Goal: Information Seeking & Learning: Check status

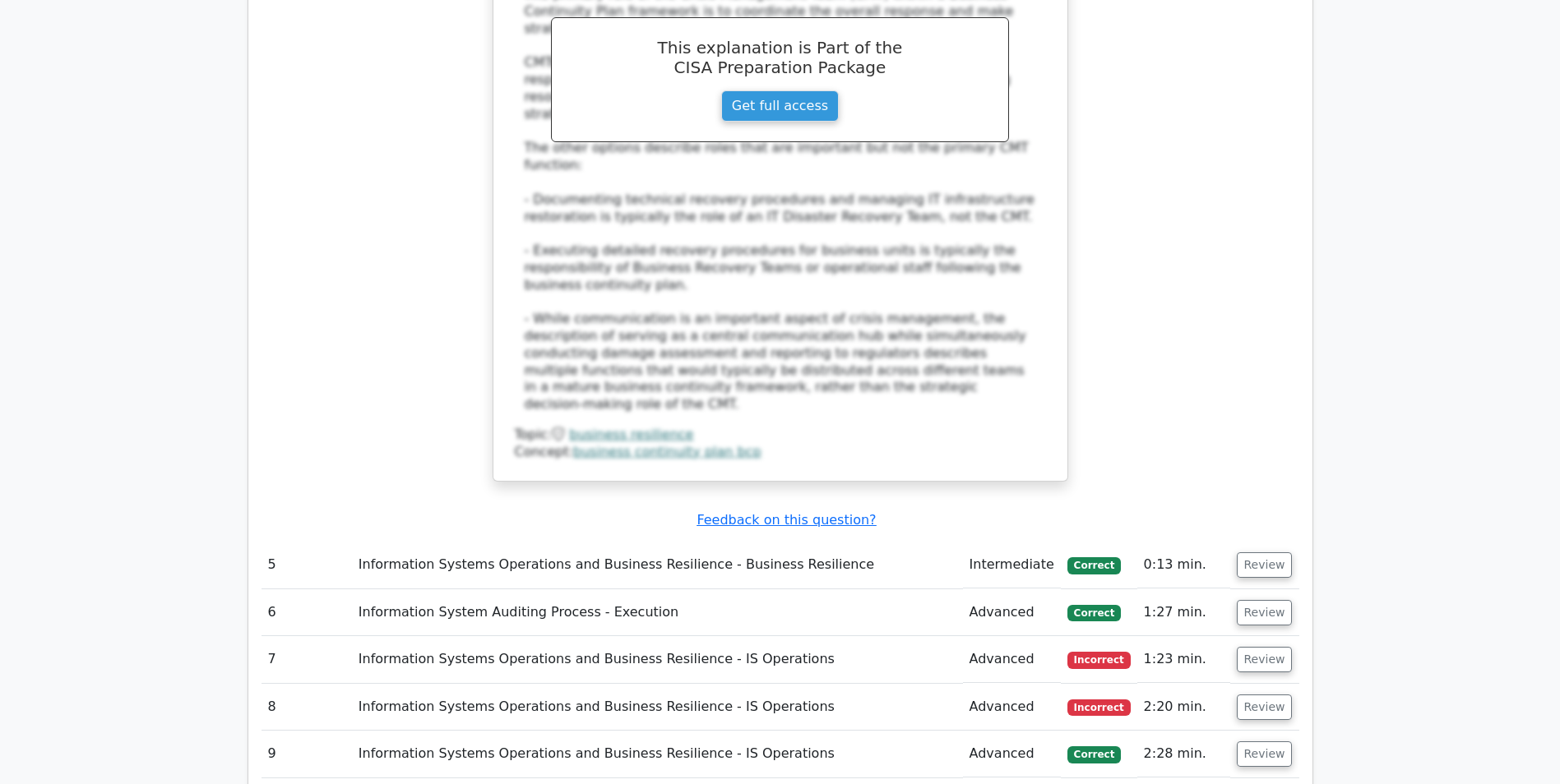
scroll to position [3993, 0]
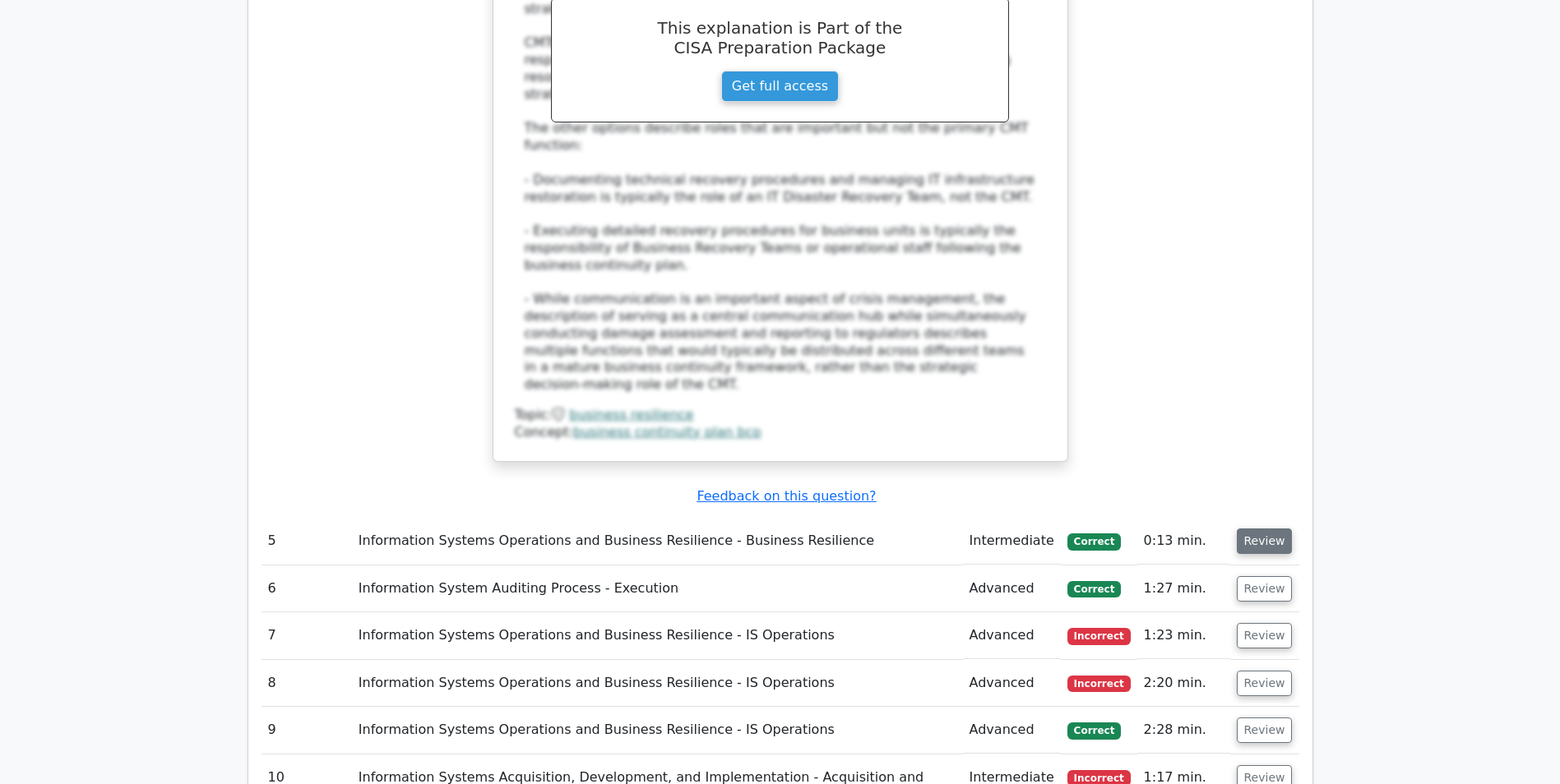
click at [1263, 528] on button "Review" at bounding box center [1264, 541] width 56 height 25
click at [1261, 528] on button "Review" at bounding box center [1264, 541] width 56 height 25
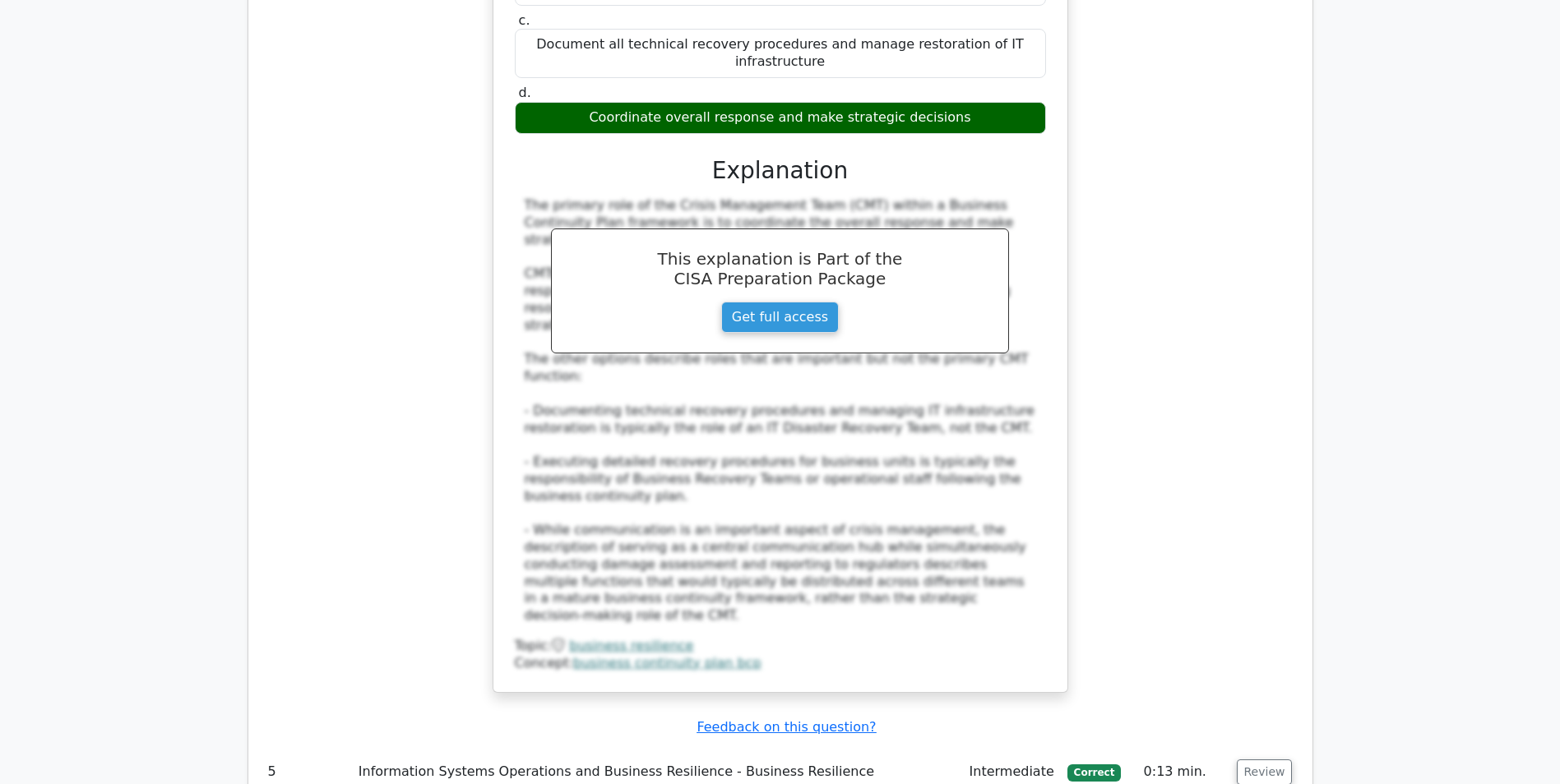
scroll to position [3829, 0]
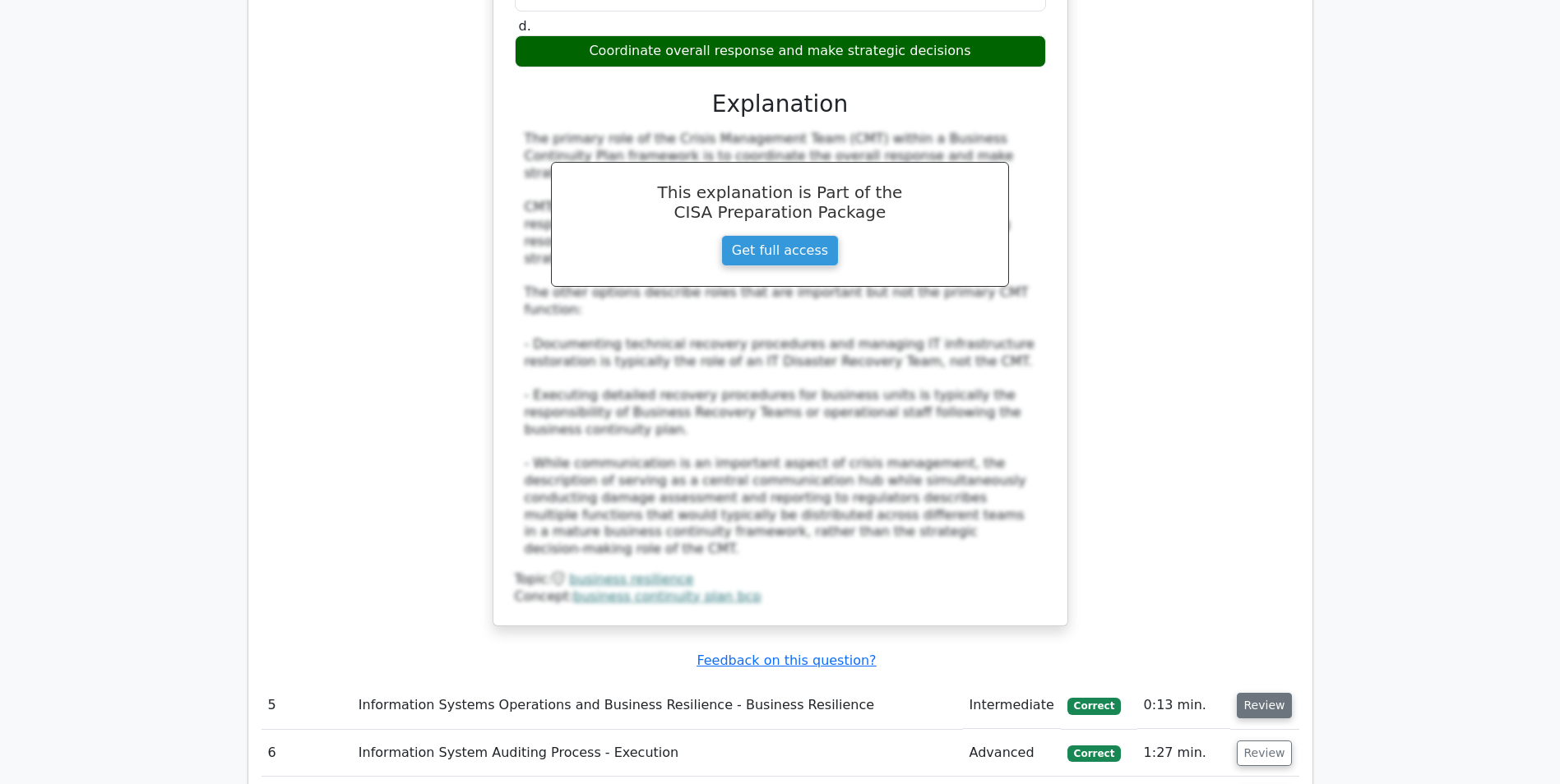
click at [1260, 693] on button "Review" at bounding box center [1264, 706] width 56 height 25
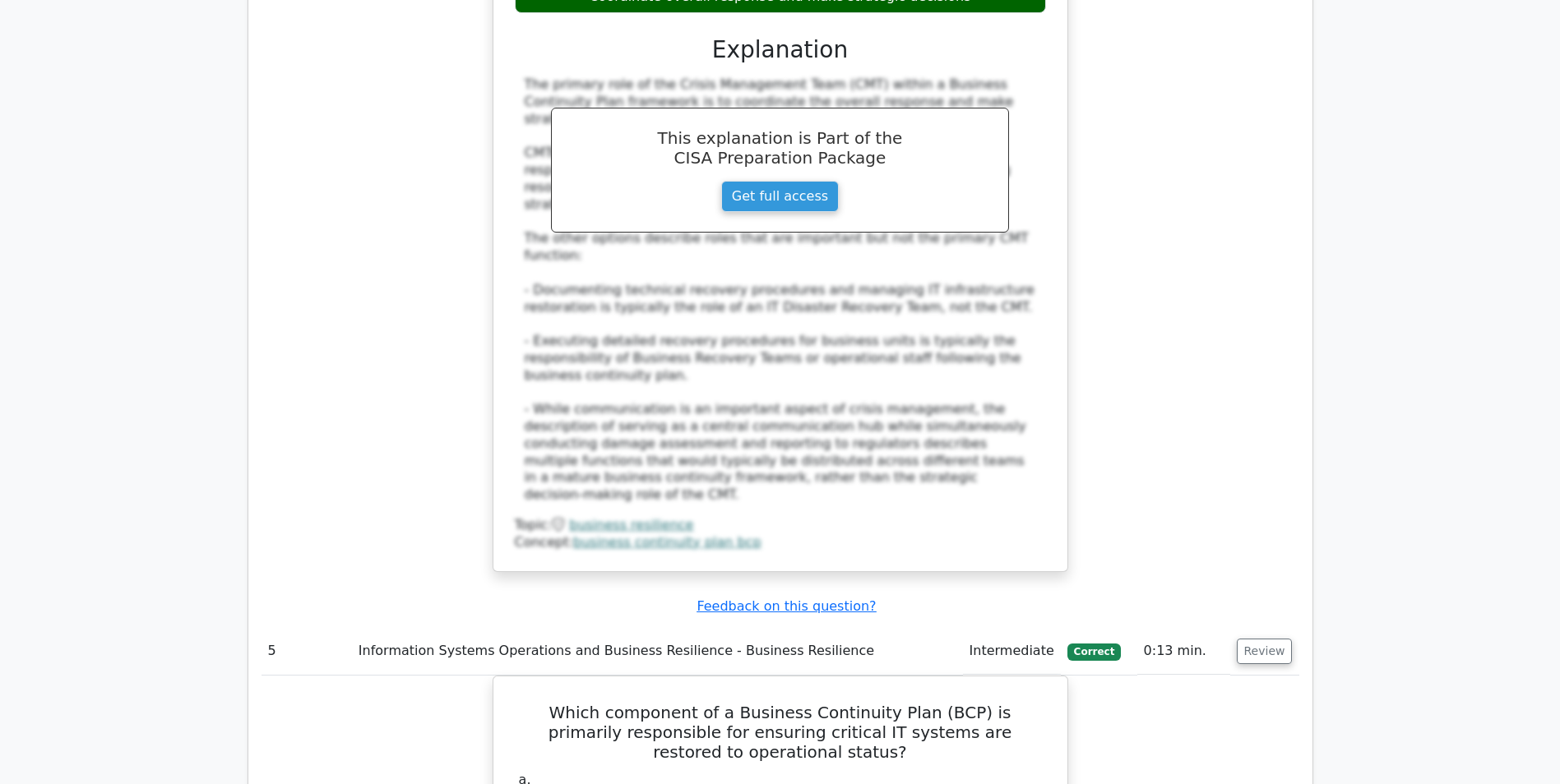
scroll to position [3912, 0]
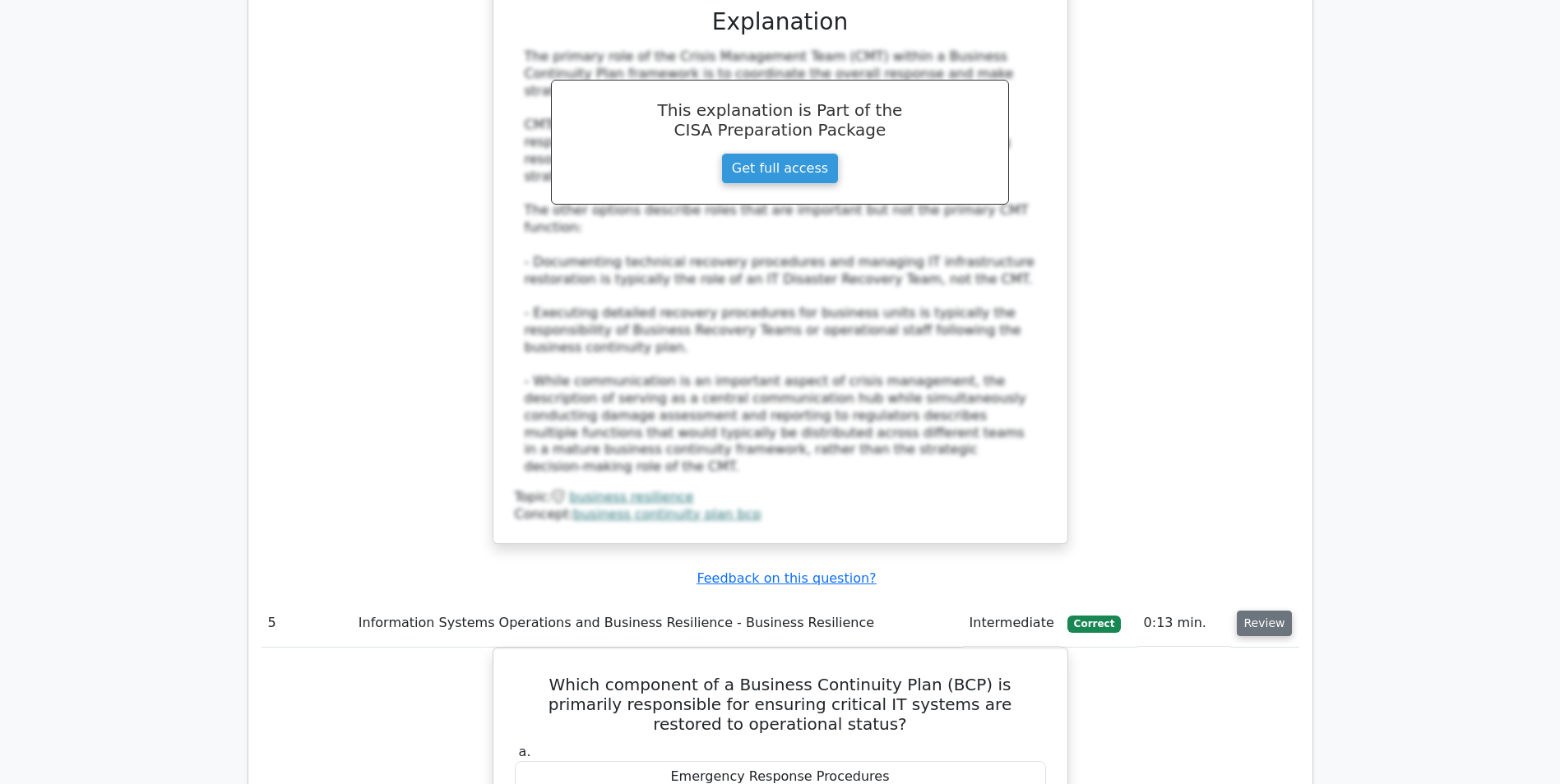
click at [1266, 611] on button "Review" at bounding box center [1264, 624] width 56 height 25
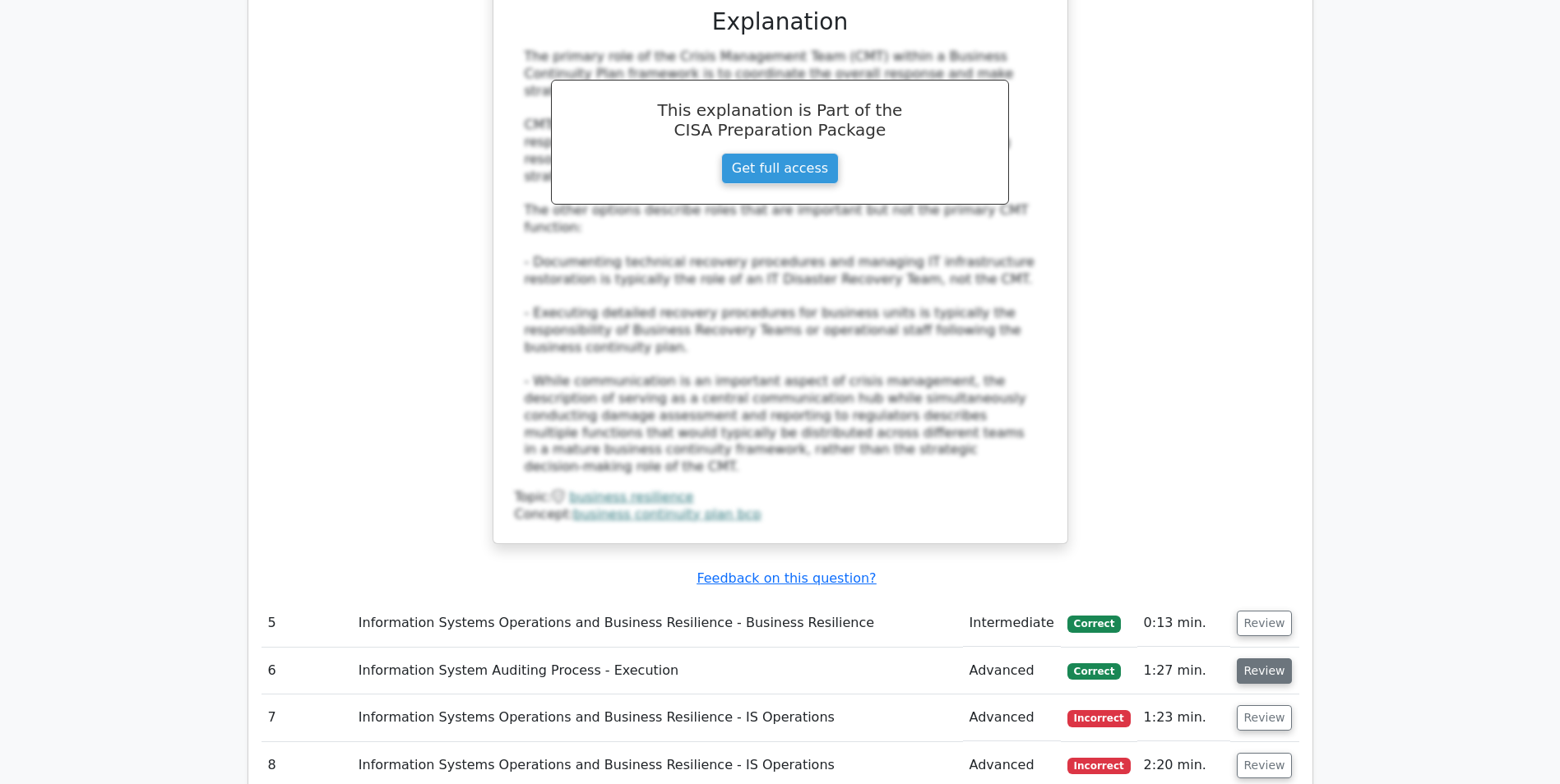
click at [1269, 659] on button "Review" at bounding box center [1264, 672] width 56 height 25
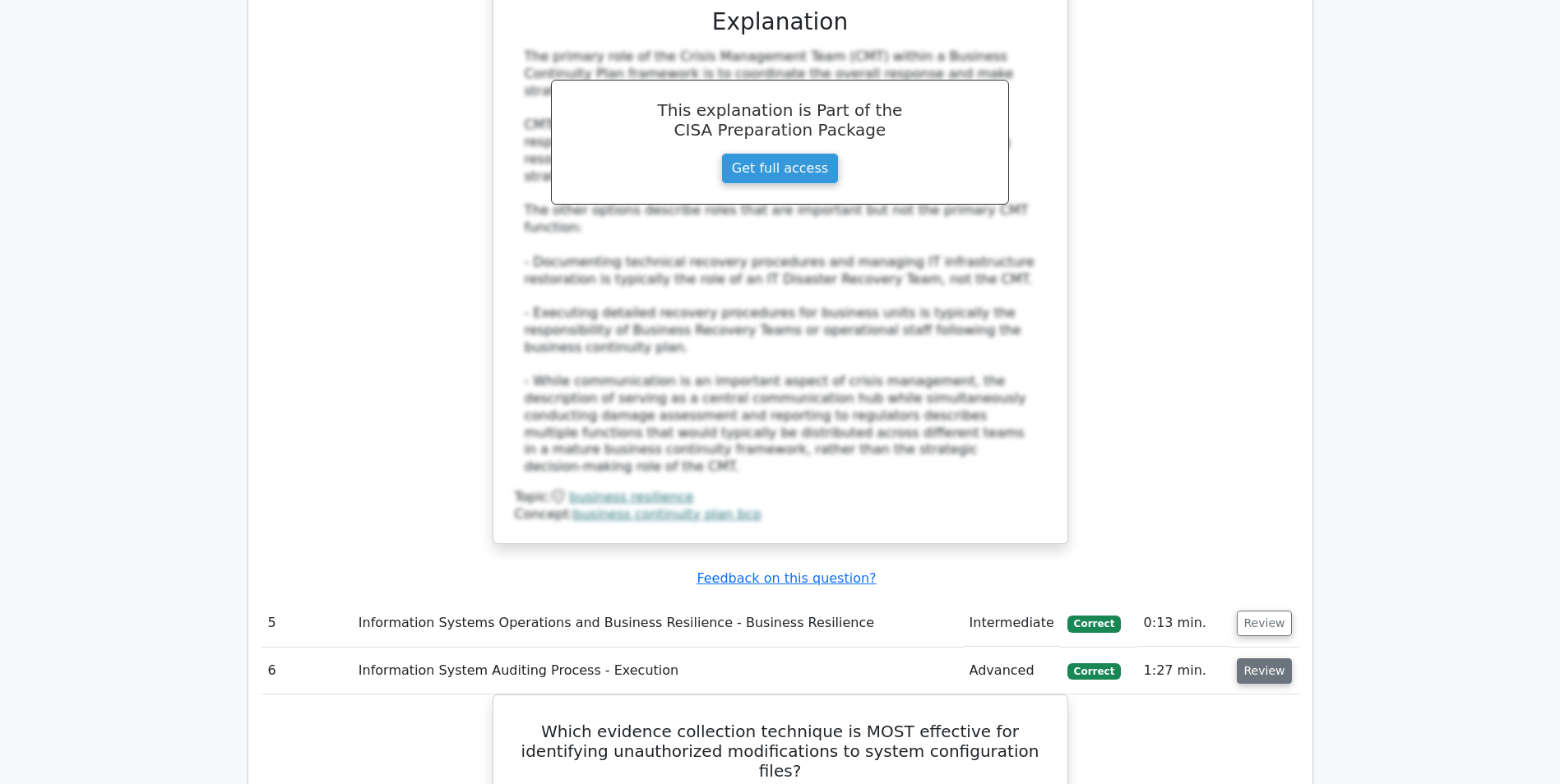
click at [1269, 659] on button "Review" at bounding box center [1264, 672] width 56 height 25
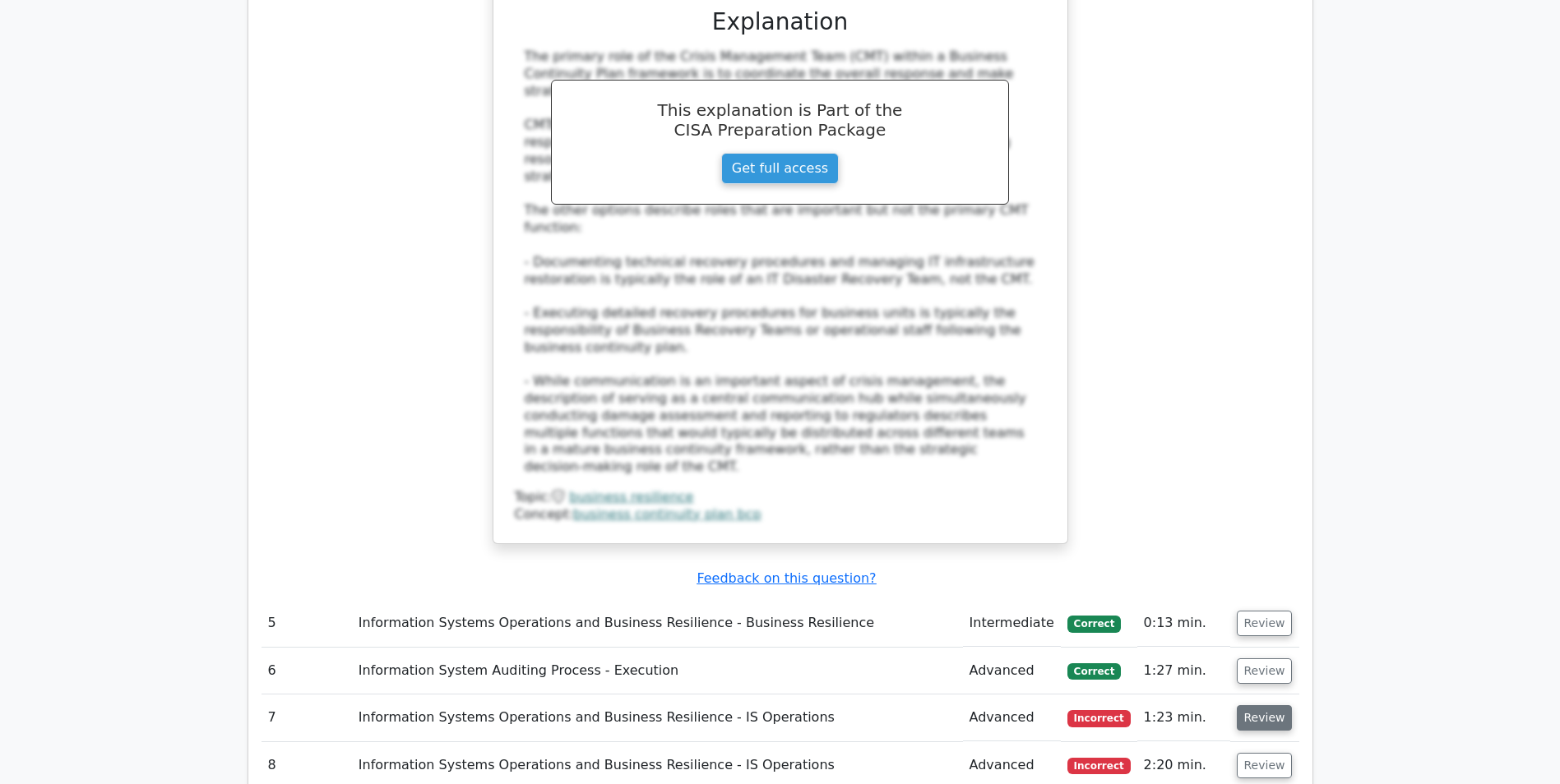
click at [1268, 705] on button "Review" at bounding box center [1264, 718] width 56 height 25
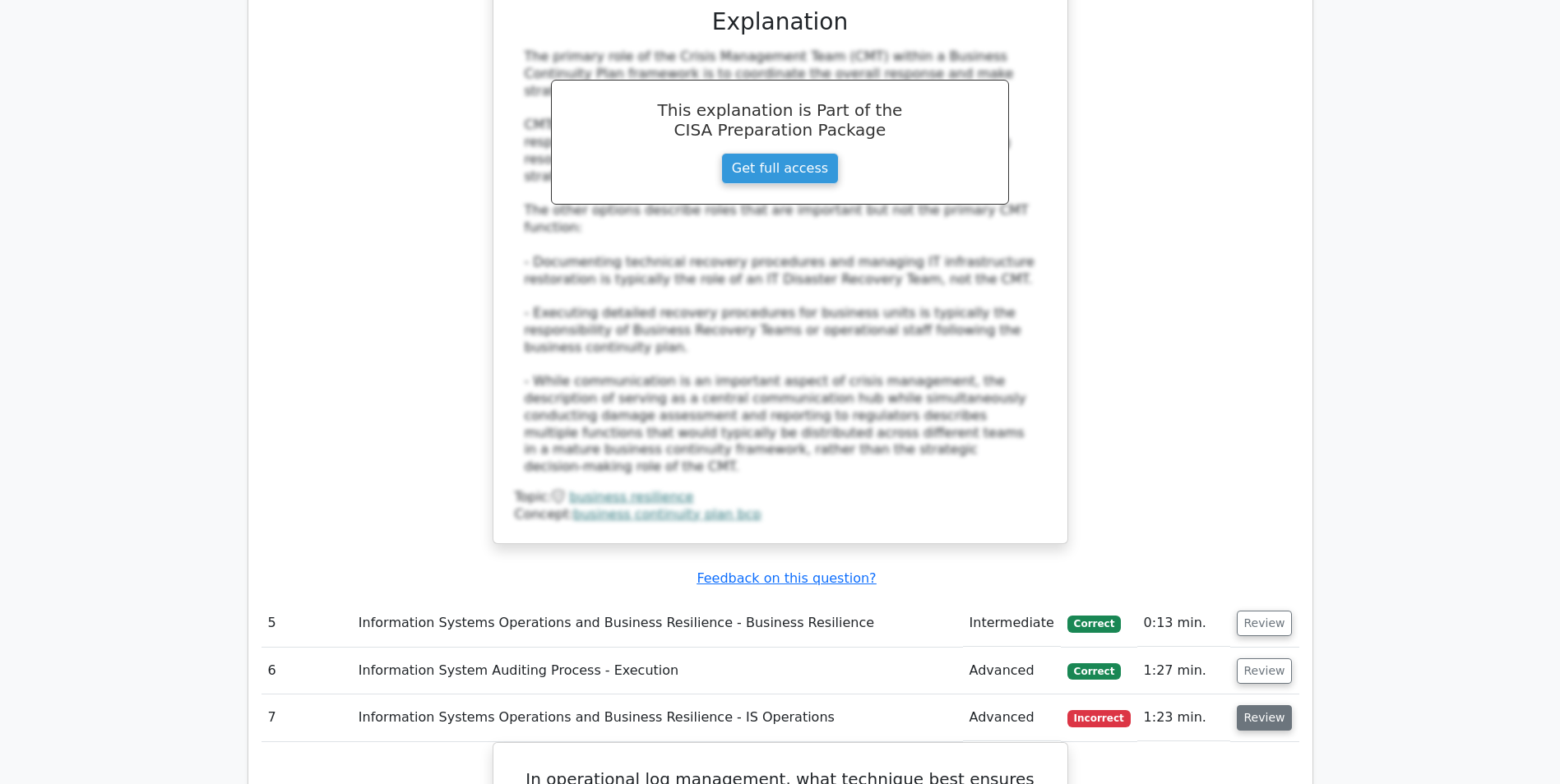
click at [1268, 705] on button "Review" at bounding box center [1264, 718] width 56 height 25
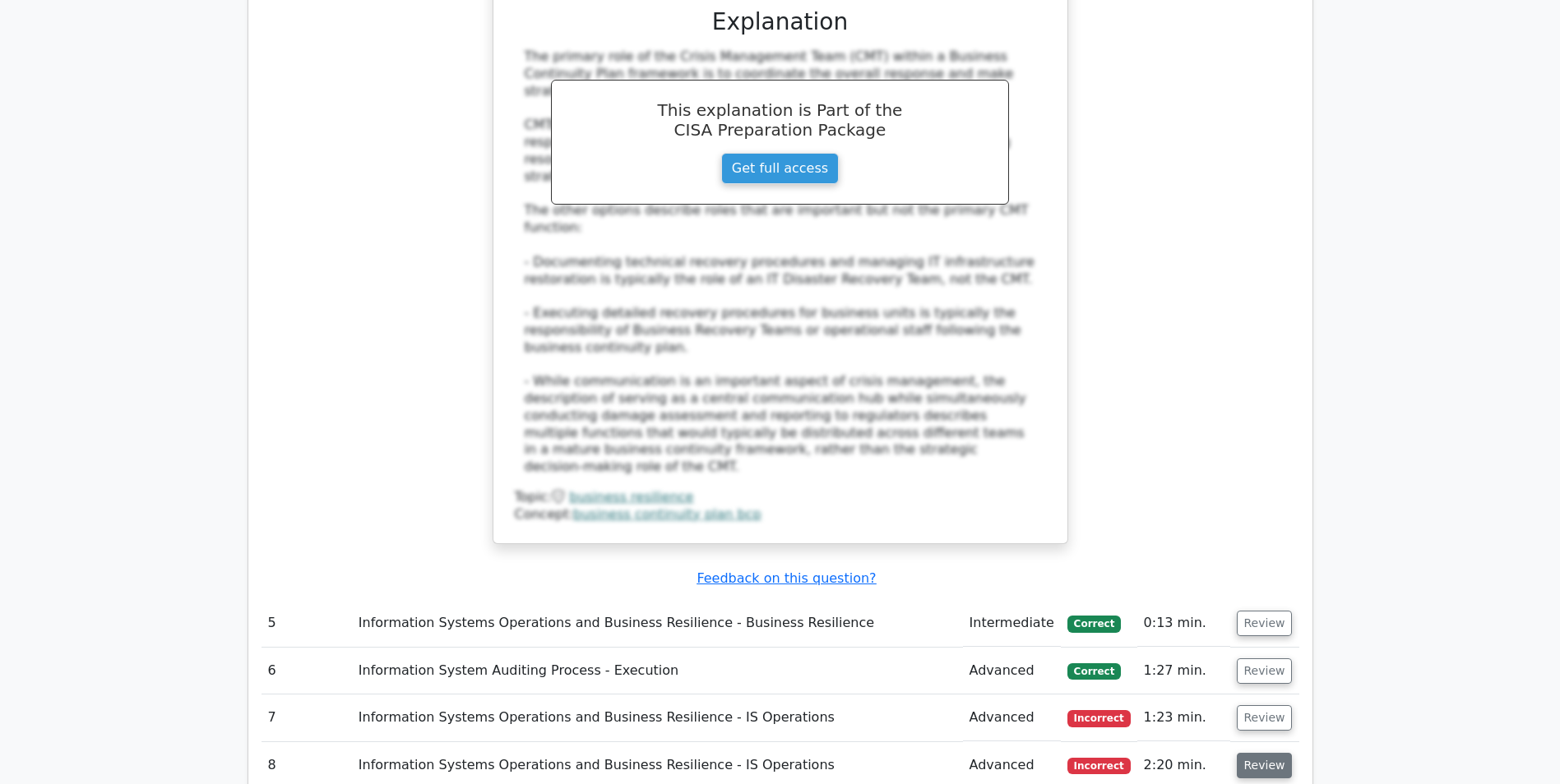
click at [1272, 753] on button "Review" at bounding box center [1264, 766] width 56 height 25
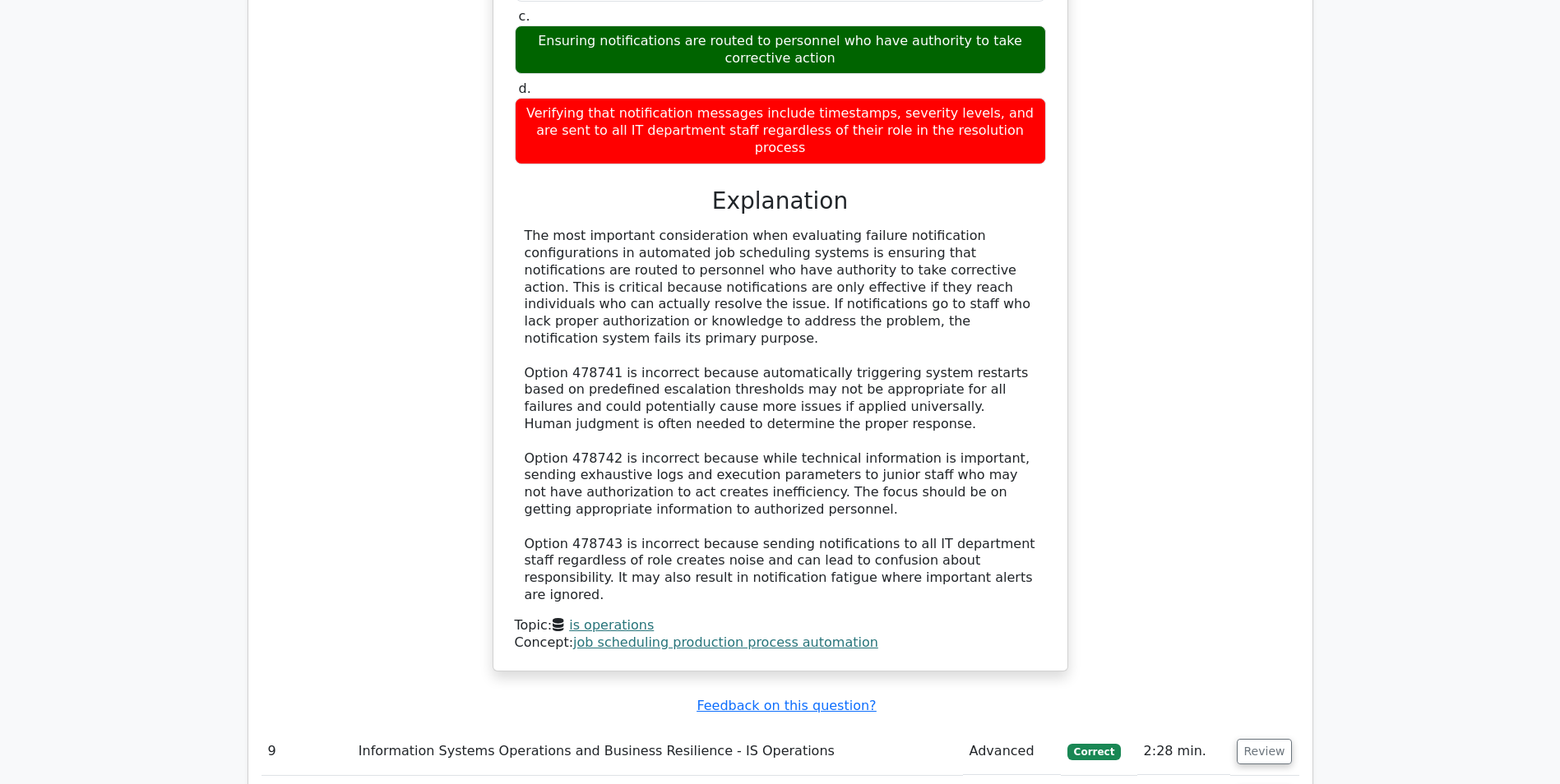
scroll to position [4980, 0]
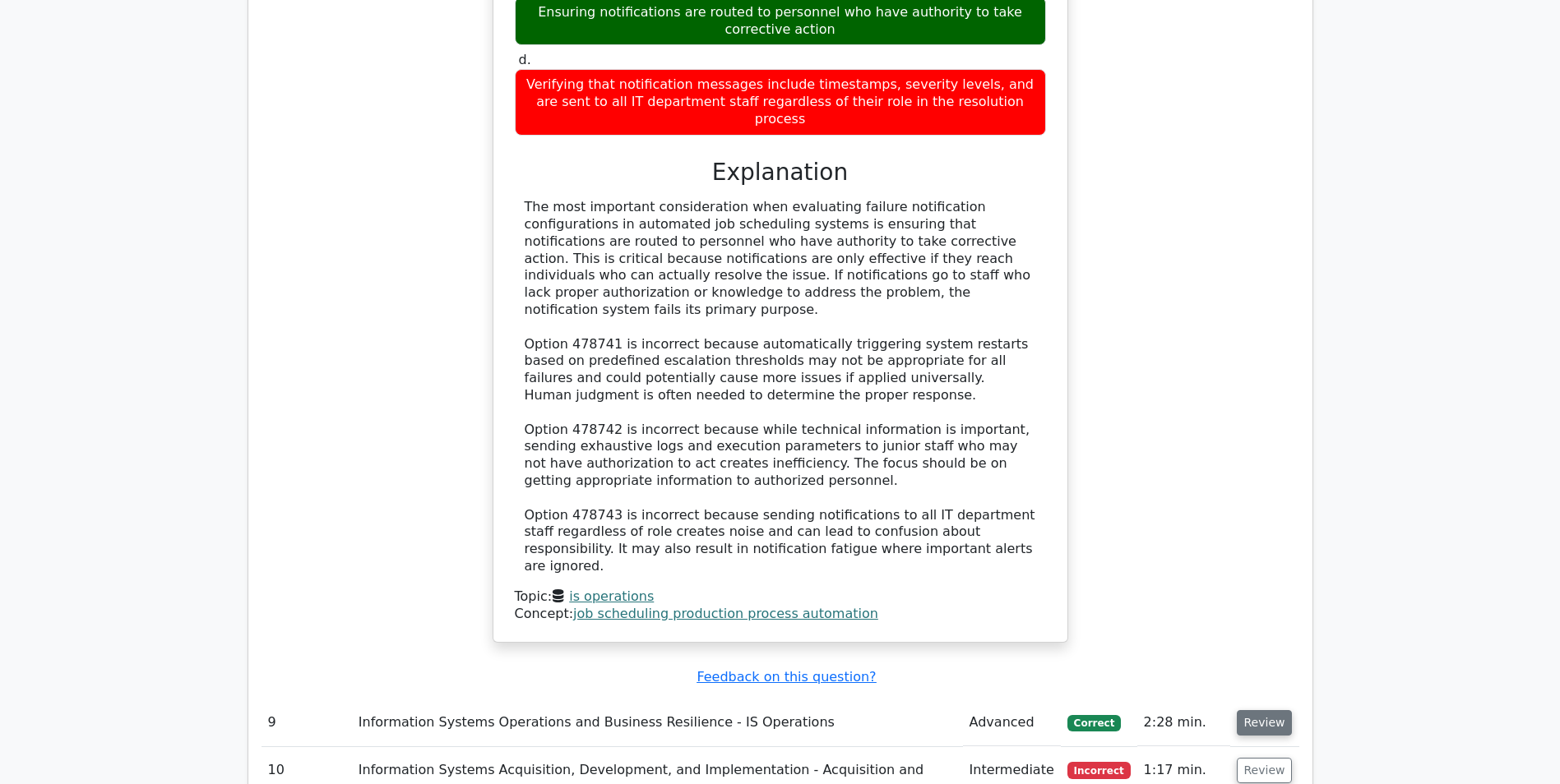
click at [1255, 711] on button "Review" at bounding box center [1264, 723] width 56 height 25
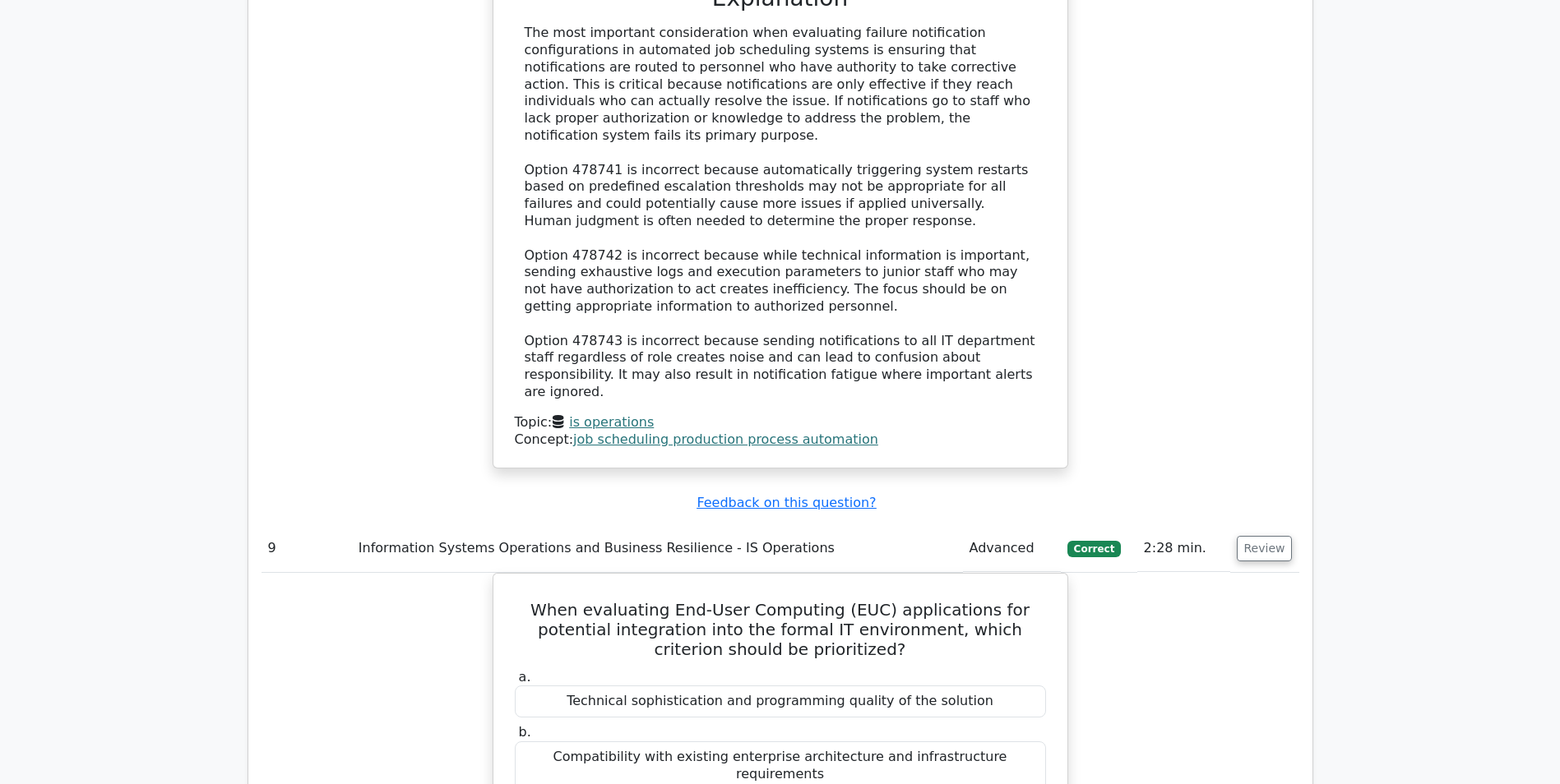
scroll to position [5144, 0]
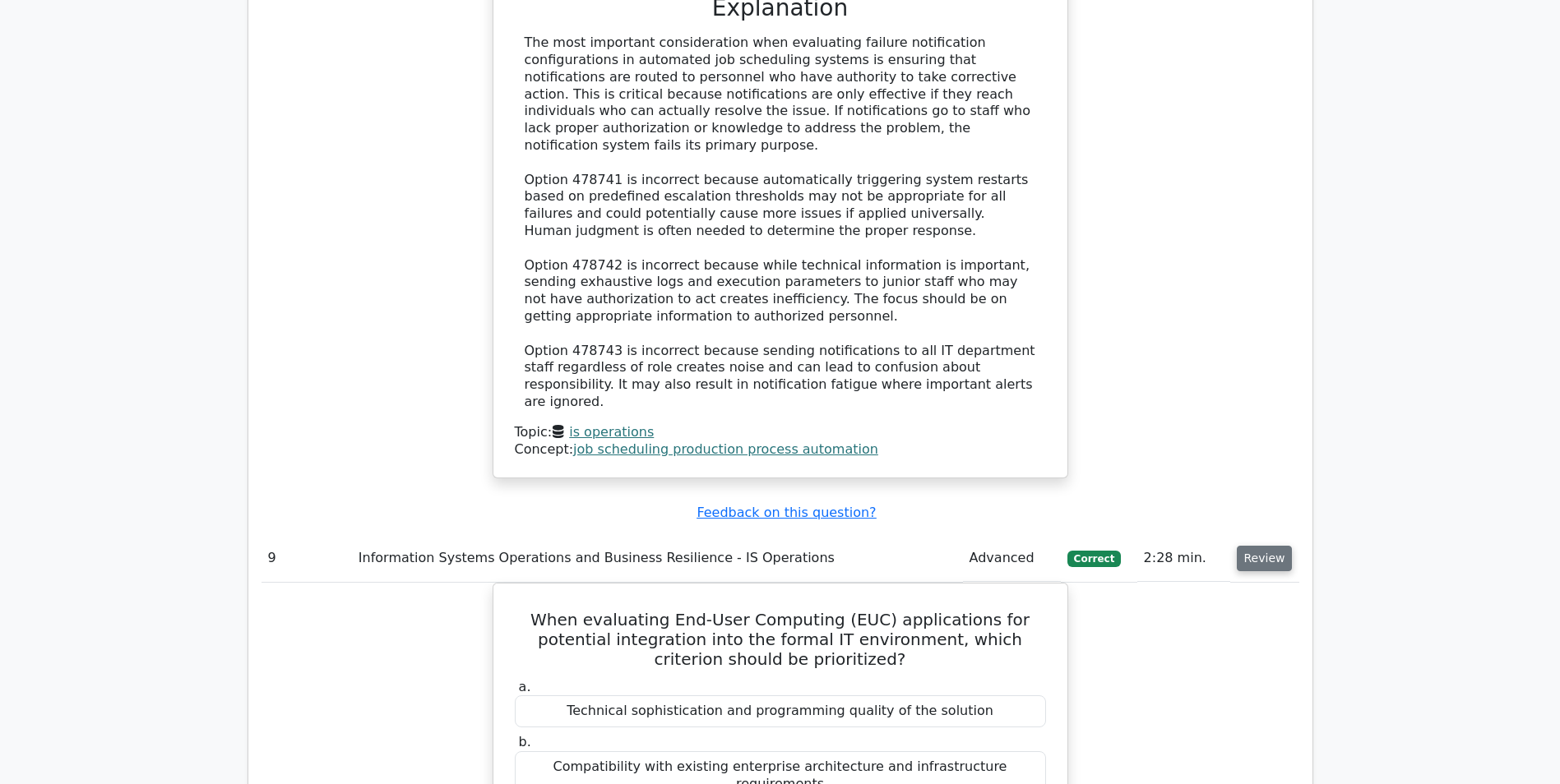
click at [1251, 546] on button "Review" at bounding box center [1264, 558] width 56 height 25
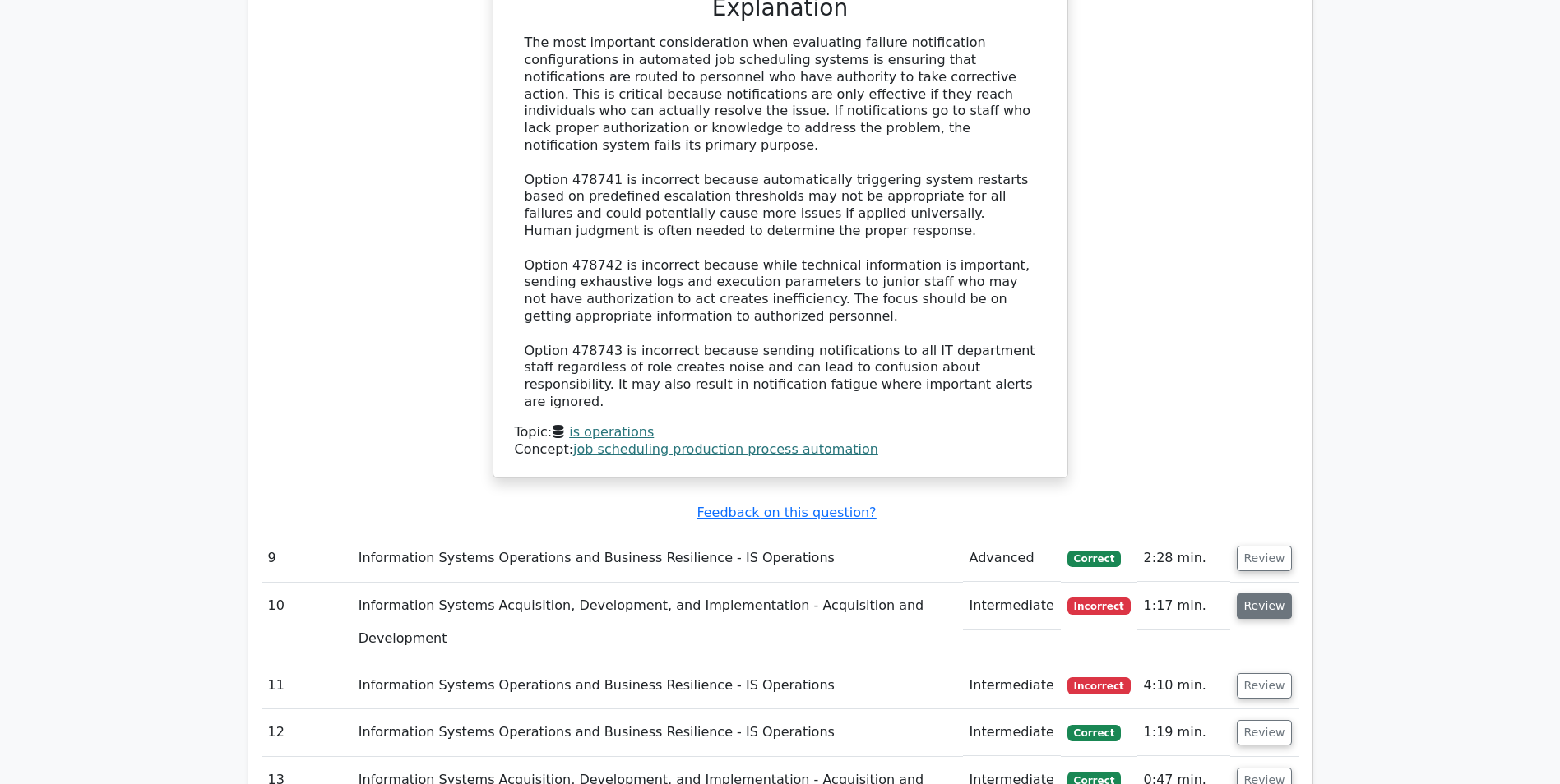
click at [1247, 594] on button "Review" at bounding box center [1264, 606] width 56 height 25
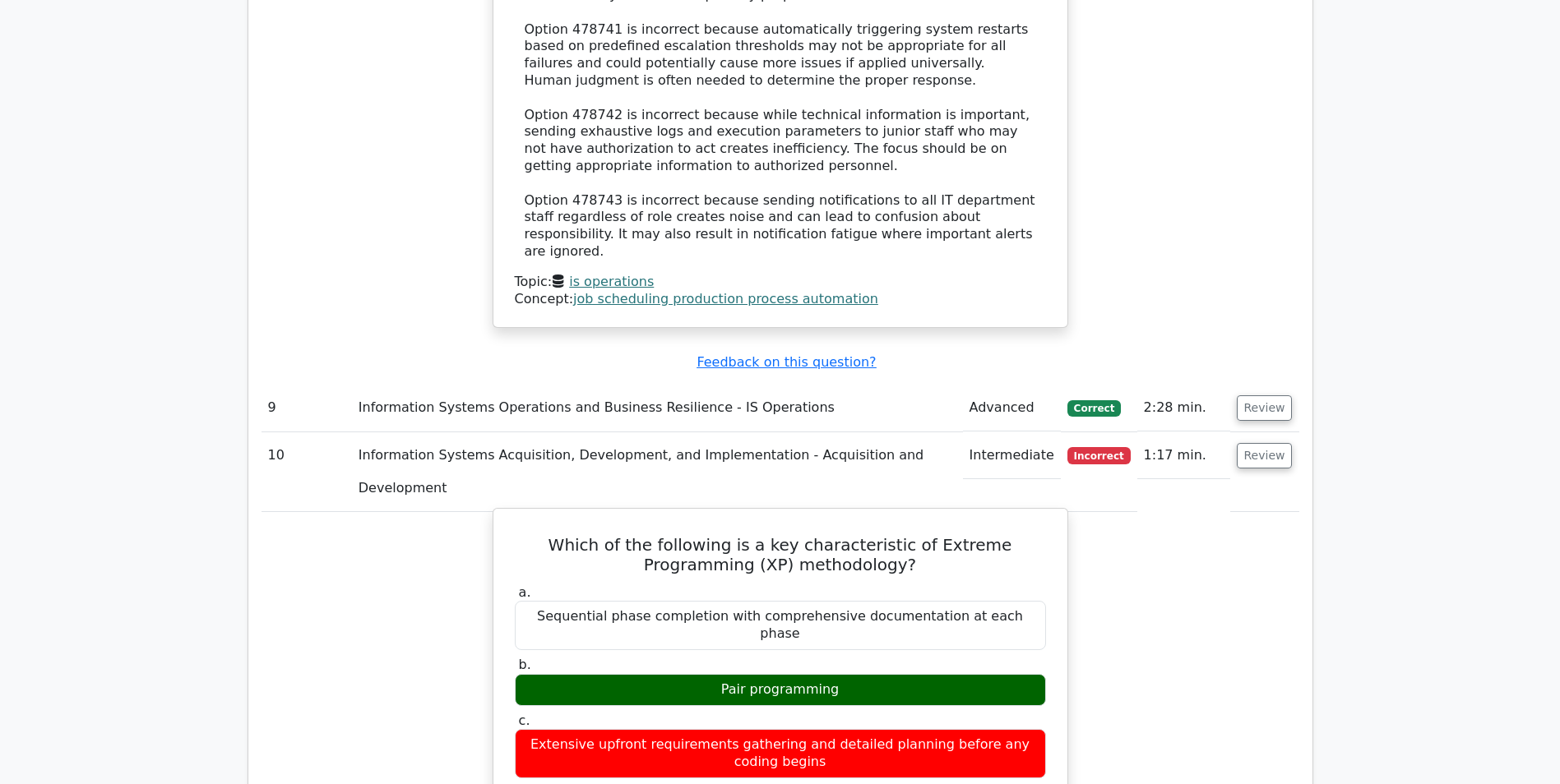
scroll to position [5309, 0]
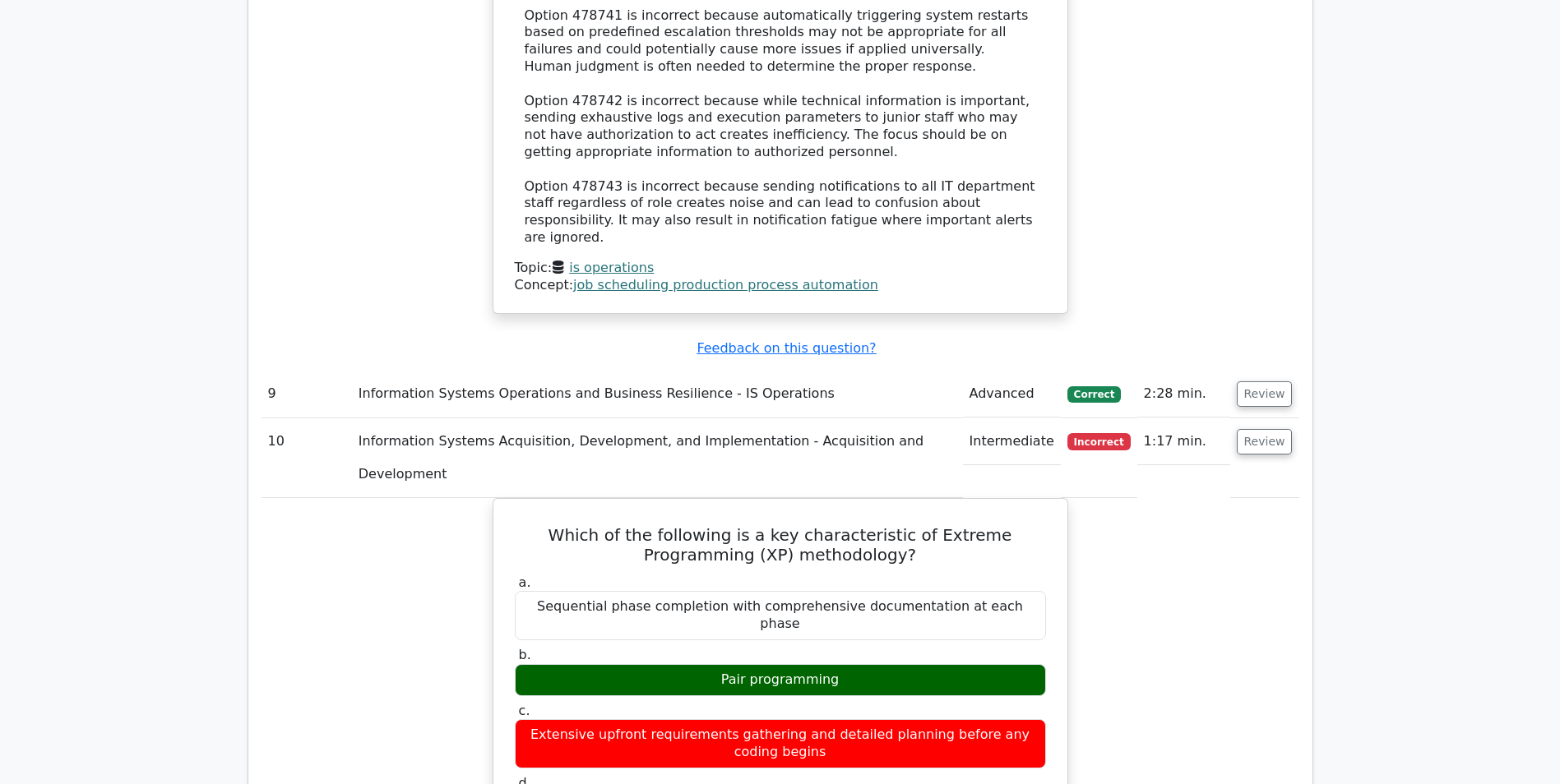
drag, startPoint x: 1269, startPoint y: 90, endPoint x: 1173, endPoint y: 295, distance: 226.4
click at [1256, 419] on td "Review" at bounding box center [1264, 459] width 69 height 80
click at [1262, 429] on button "Review" at bounding box center [1264, 441] width 56 height 25
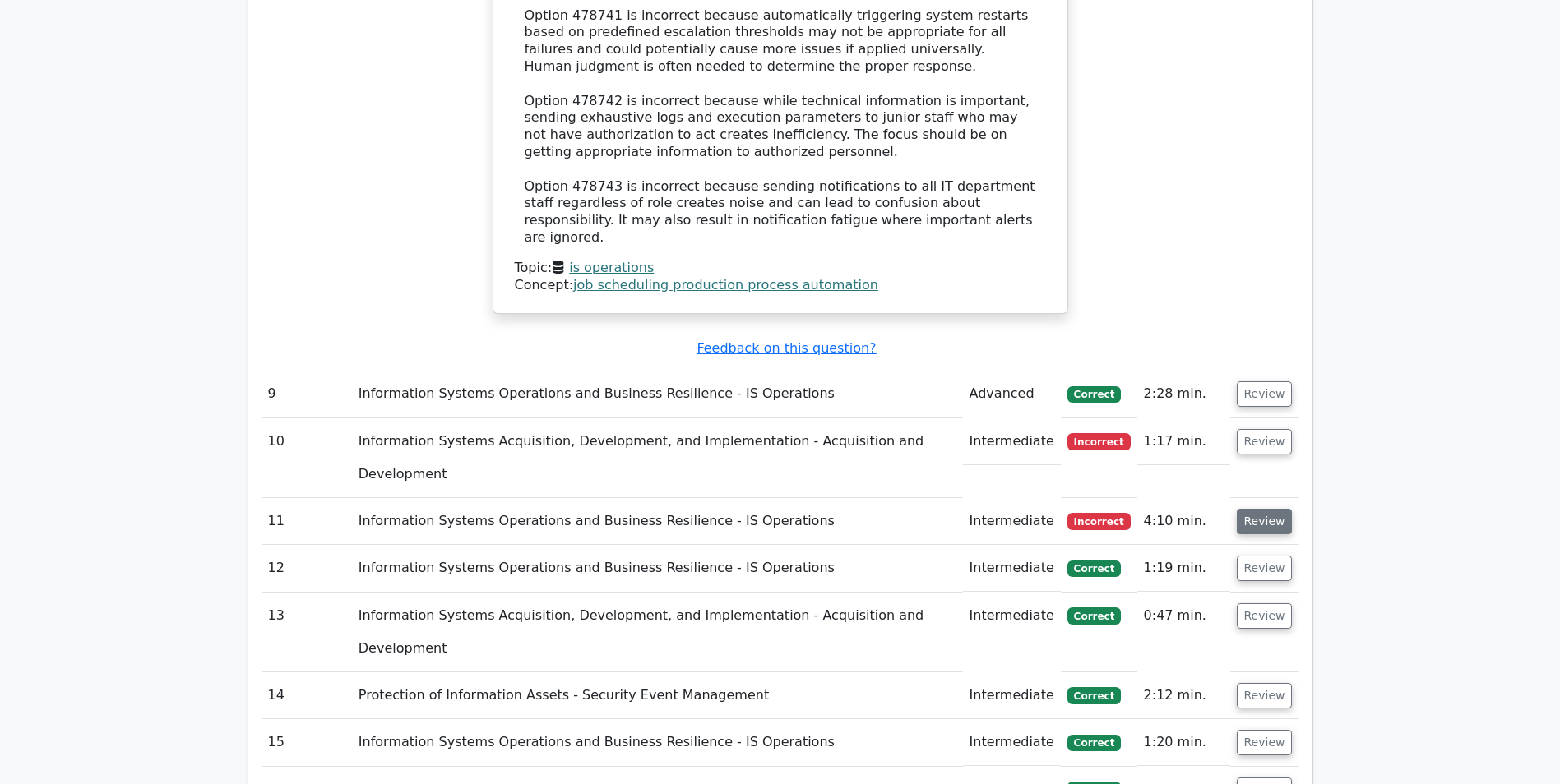
click at [1266, 508] on button "Review" at bounding box center [1264, 521] width 56 height 25
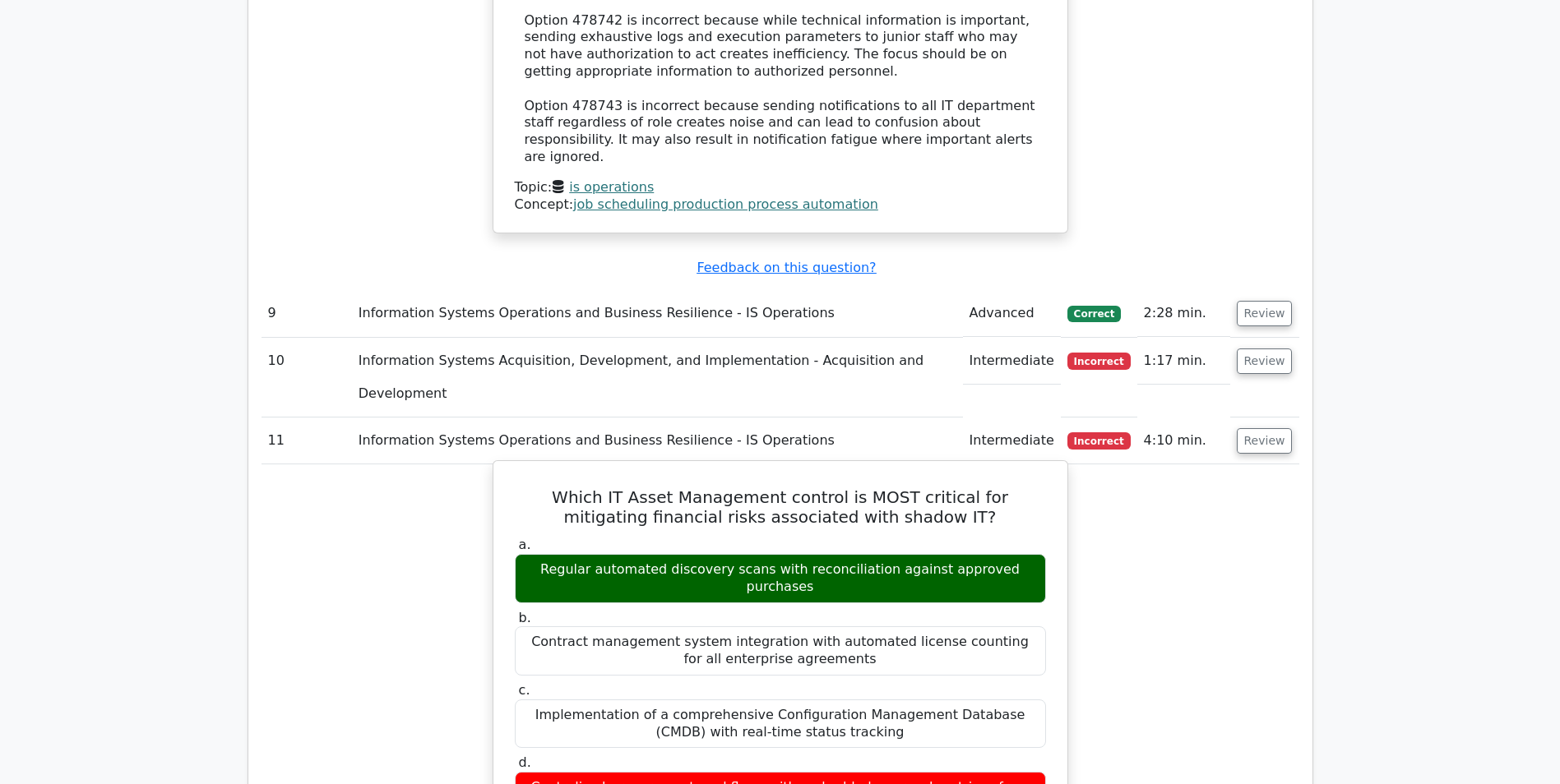
scroll to position [5227, 0]
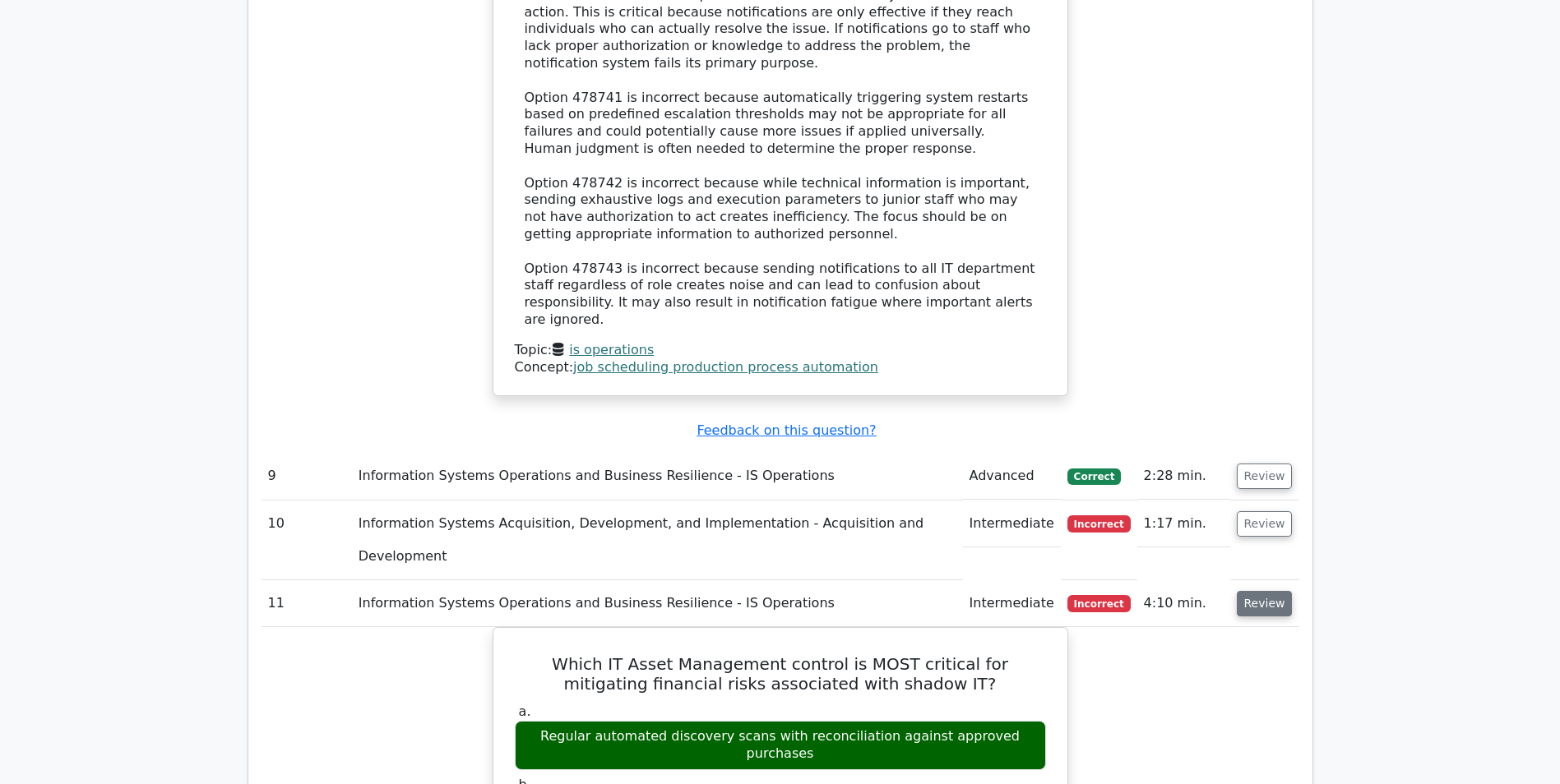
click at [1262, 591] on button "Review" at bounding box center [1264, 604] width 56 height 25
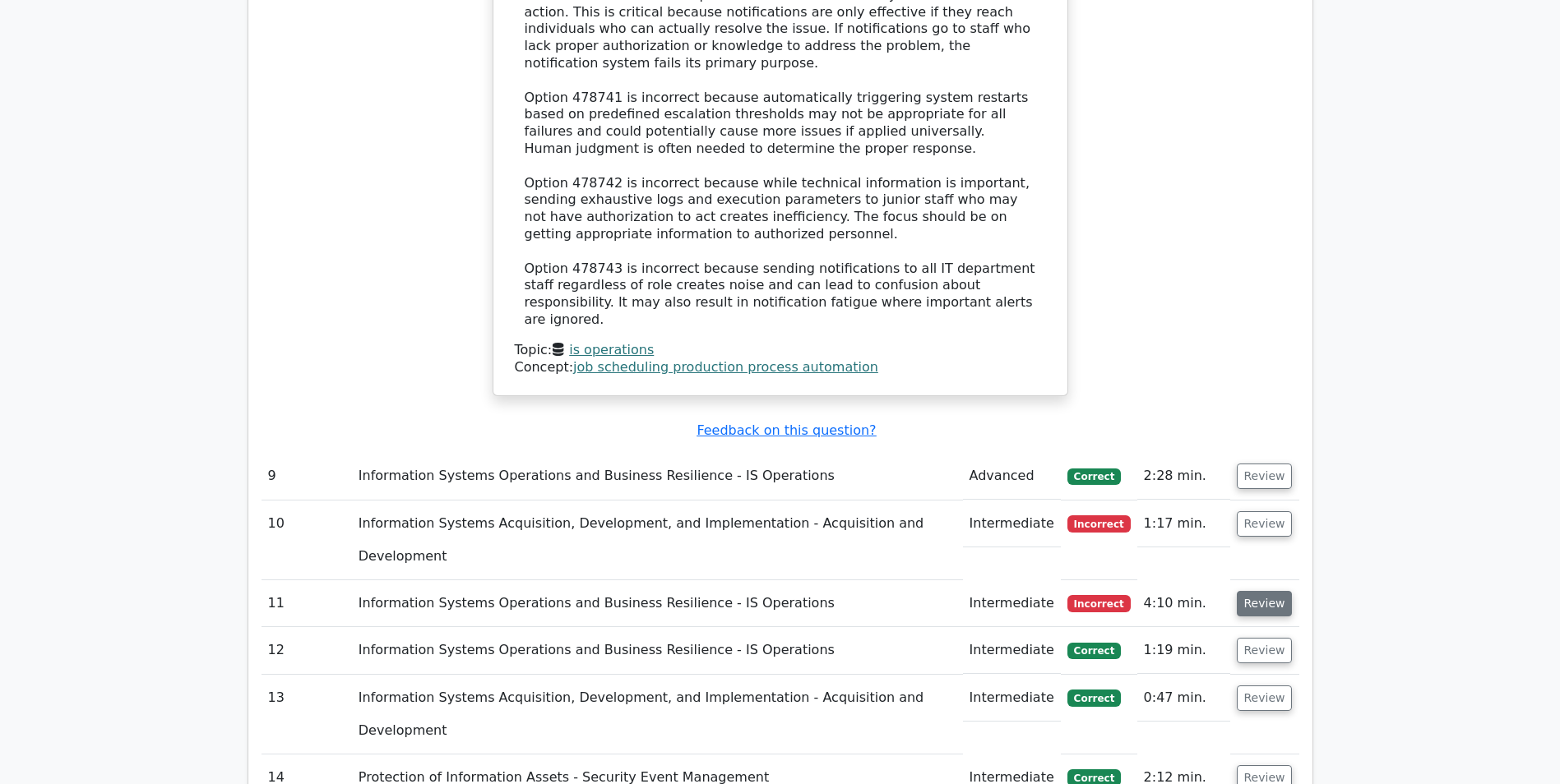
click at [1251, 591] on button "Review" at bounding box center [1264, 604] width 56 height 25
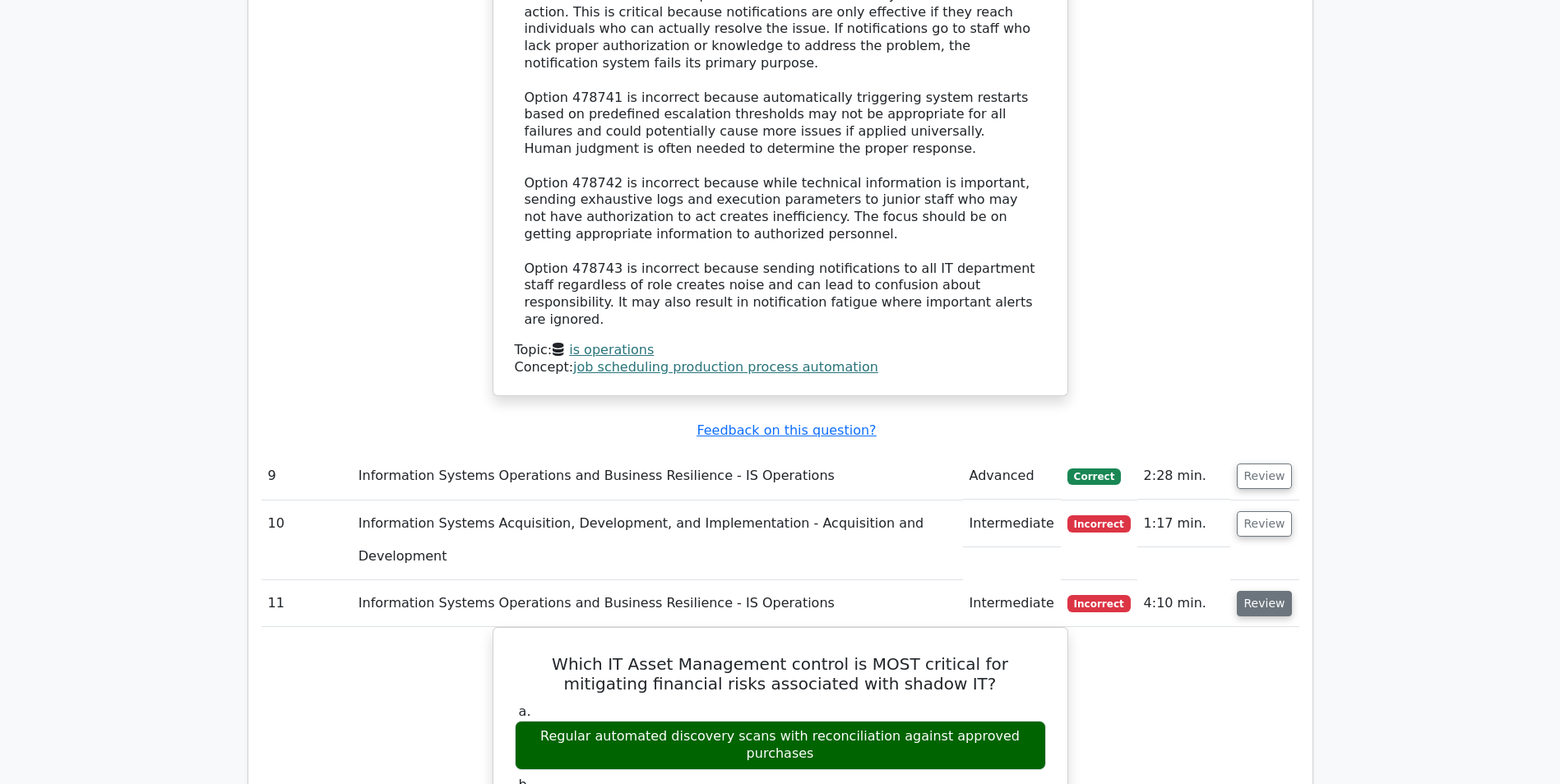
click at [1251, 591] on button "Review" at bounding box center [1264, 604] width 56 height 25
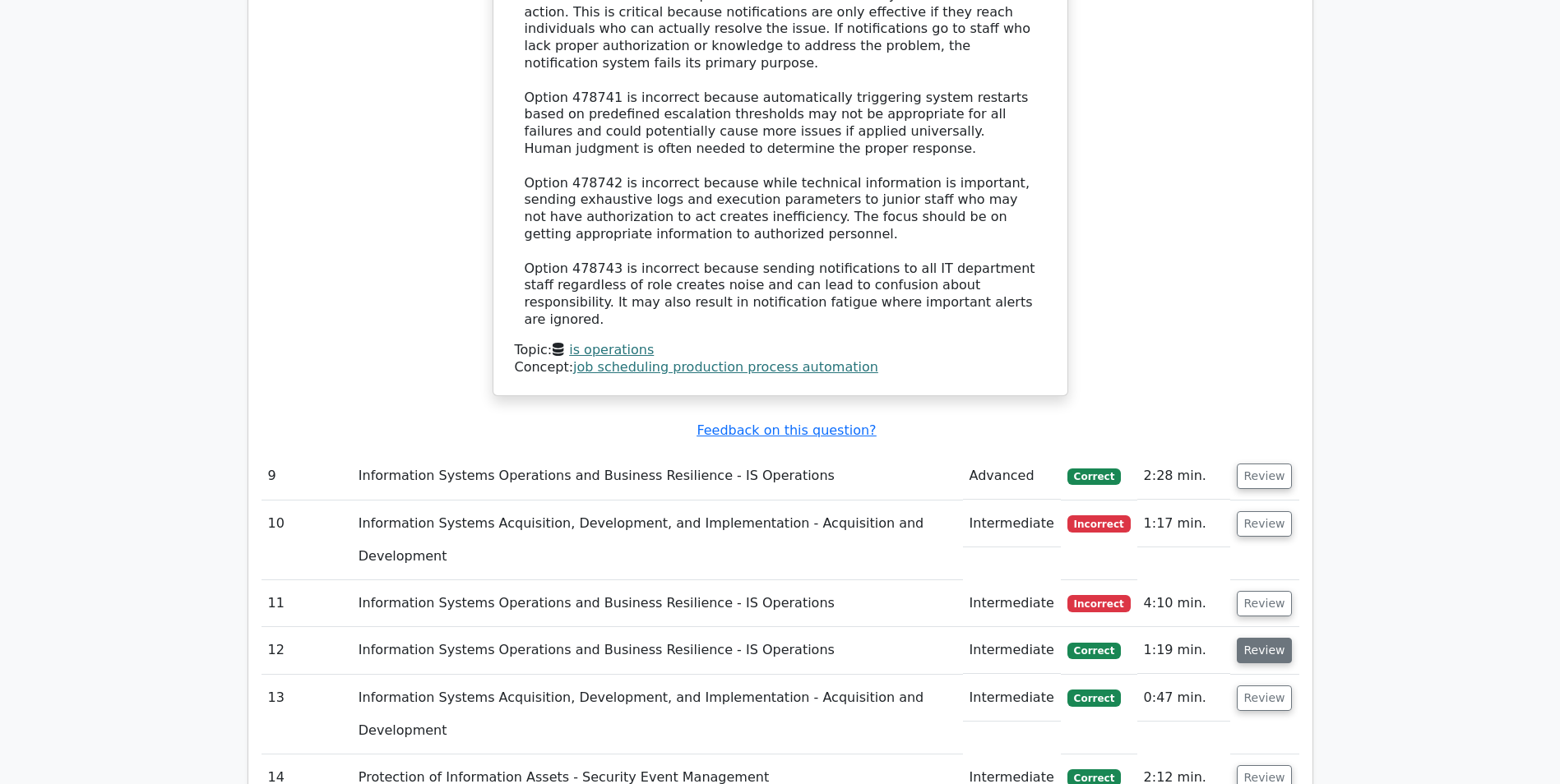
click at [1259, 638] on button "Review" at bounding box center [1264, 651] width 56 height 25
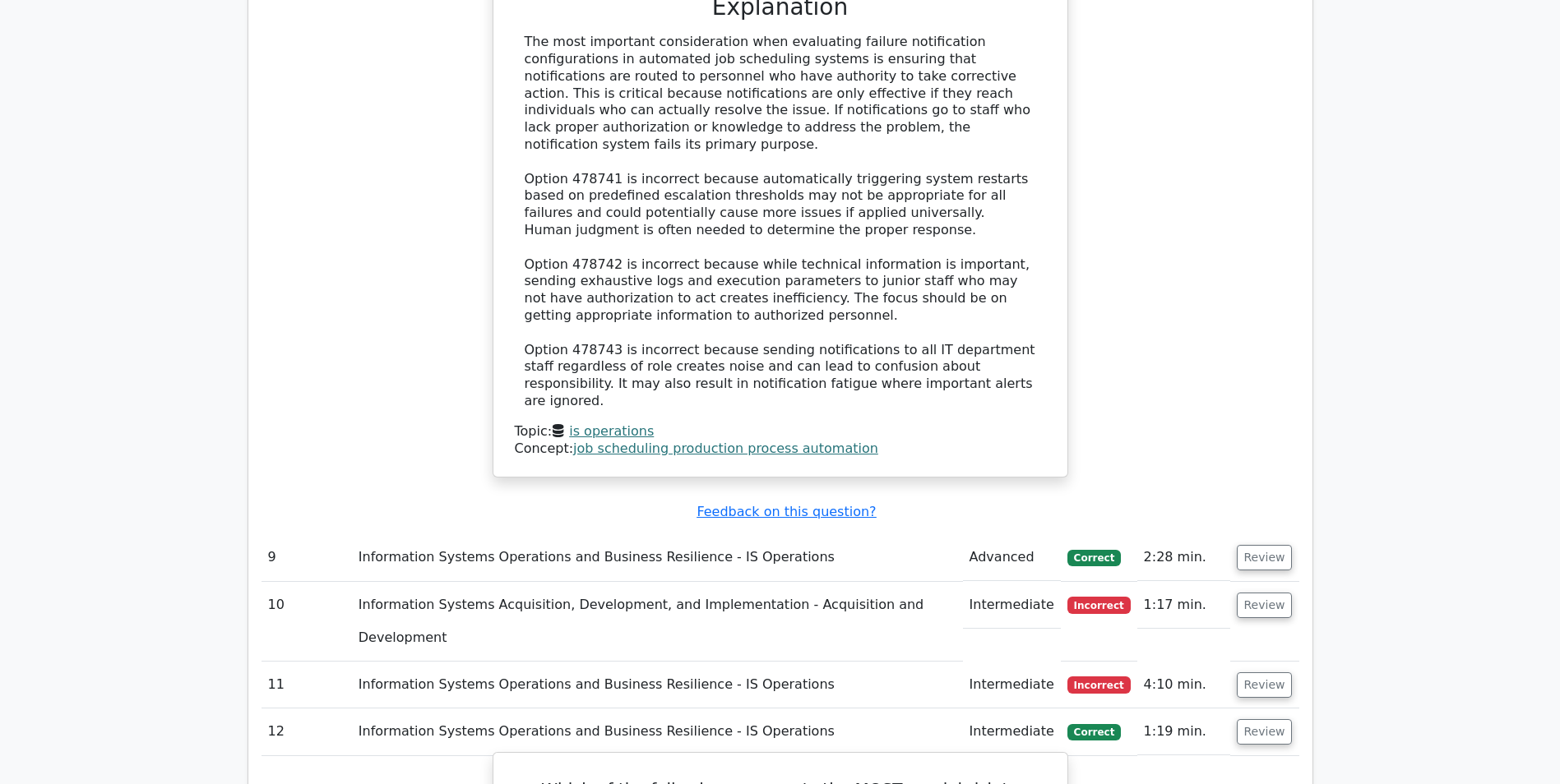
scroll to position [5144, 0]
click at [1251, 721] on button "Review" at bounding box center [1264, 733] width 56 height 25
click at [1255, 673] on button "Review" at bounding box center [1264, 686] width 56 height 25
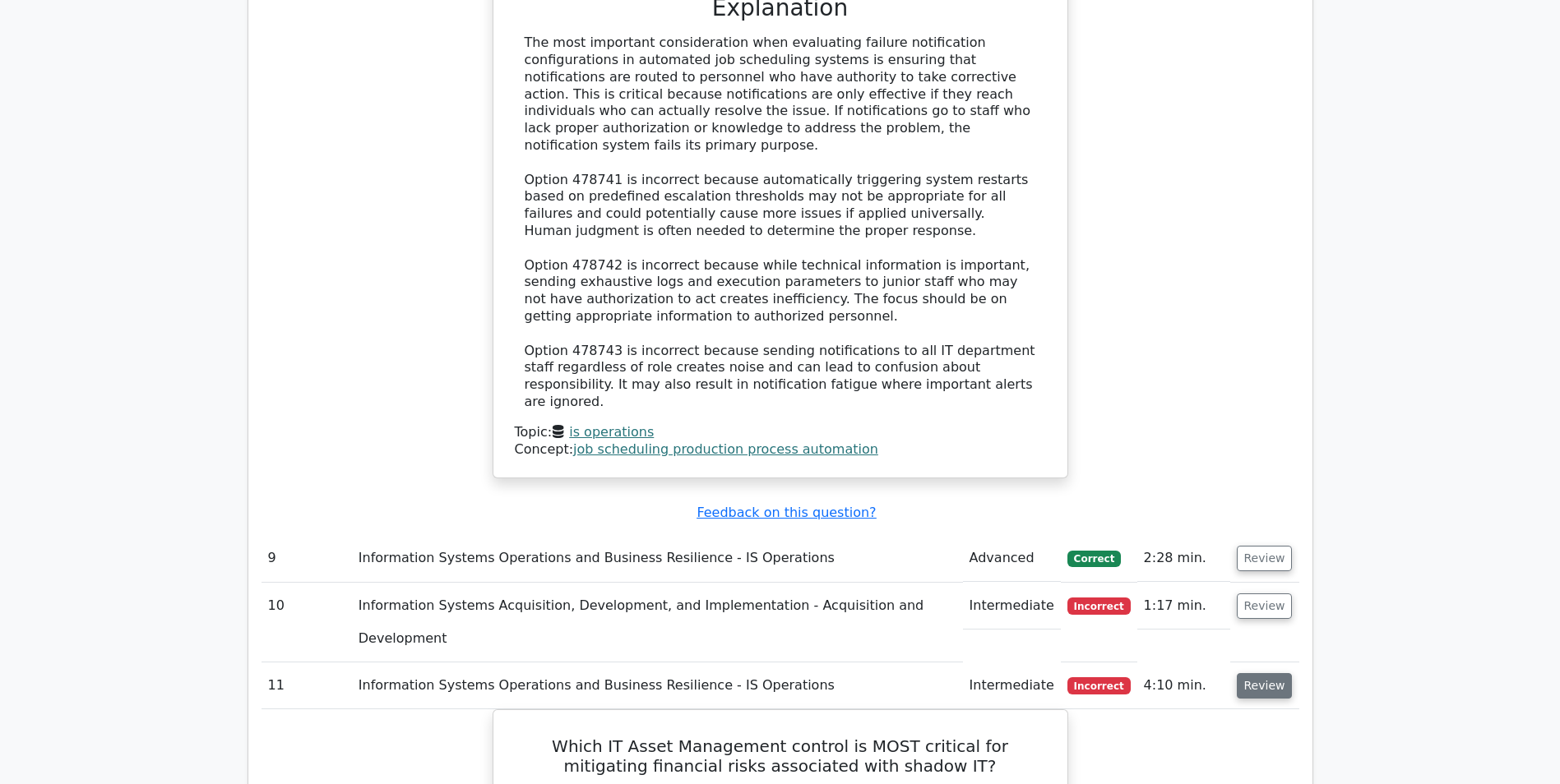
click at [1255, 673] on button "Review" at bounding box center [1264, 686] width 56 height 25
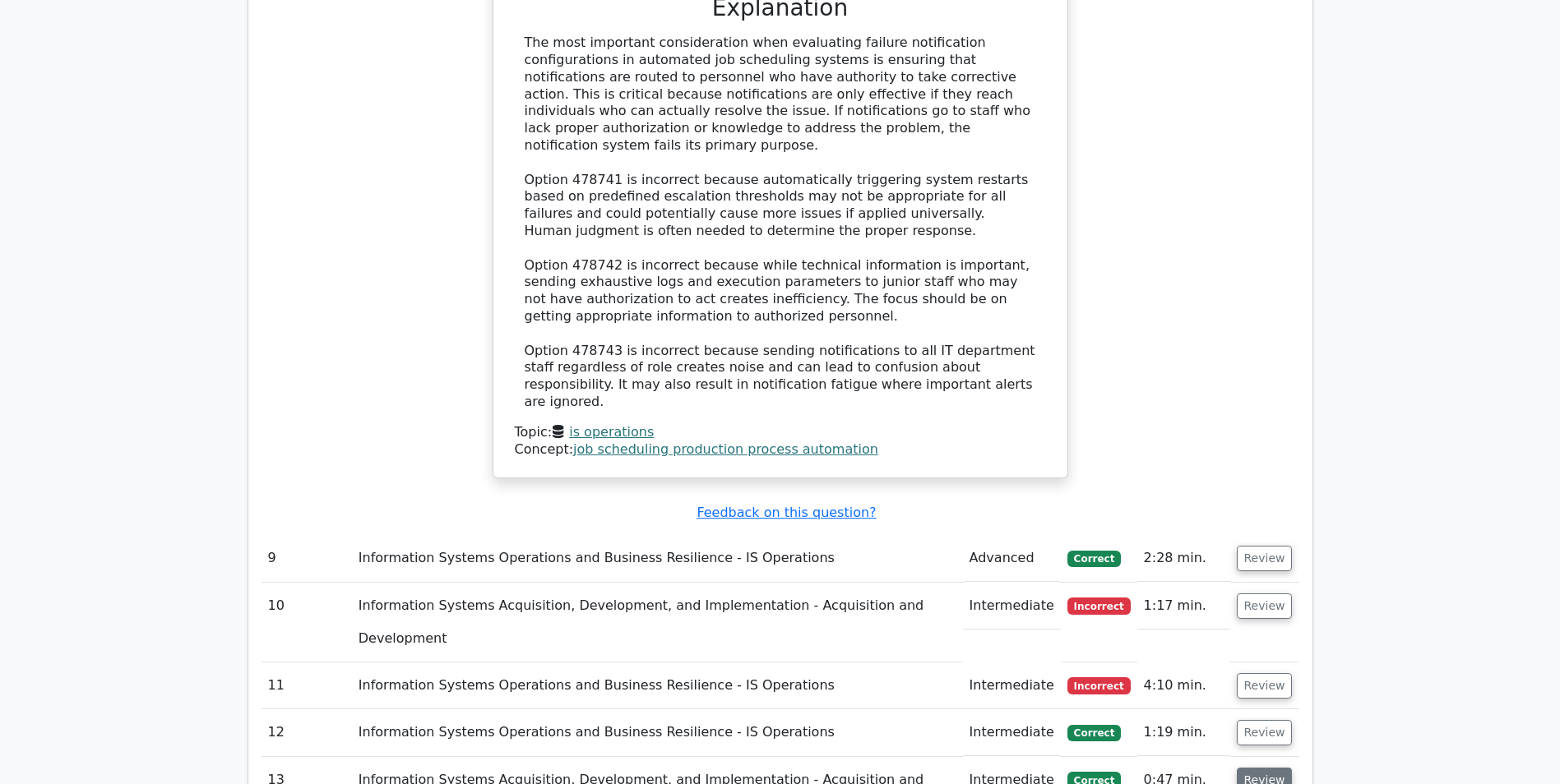
click at [1263, 768] on button "Review" at bounding box center [1264, 780] width 56 height 25
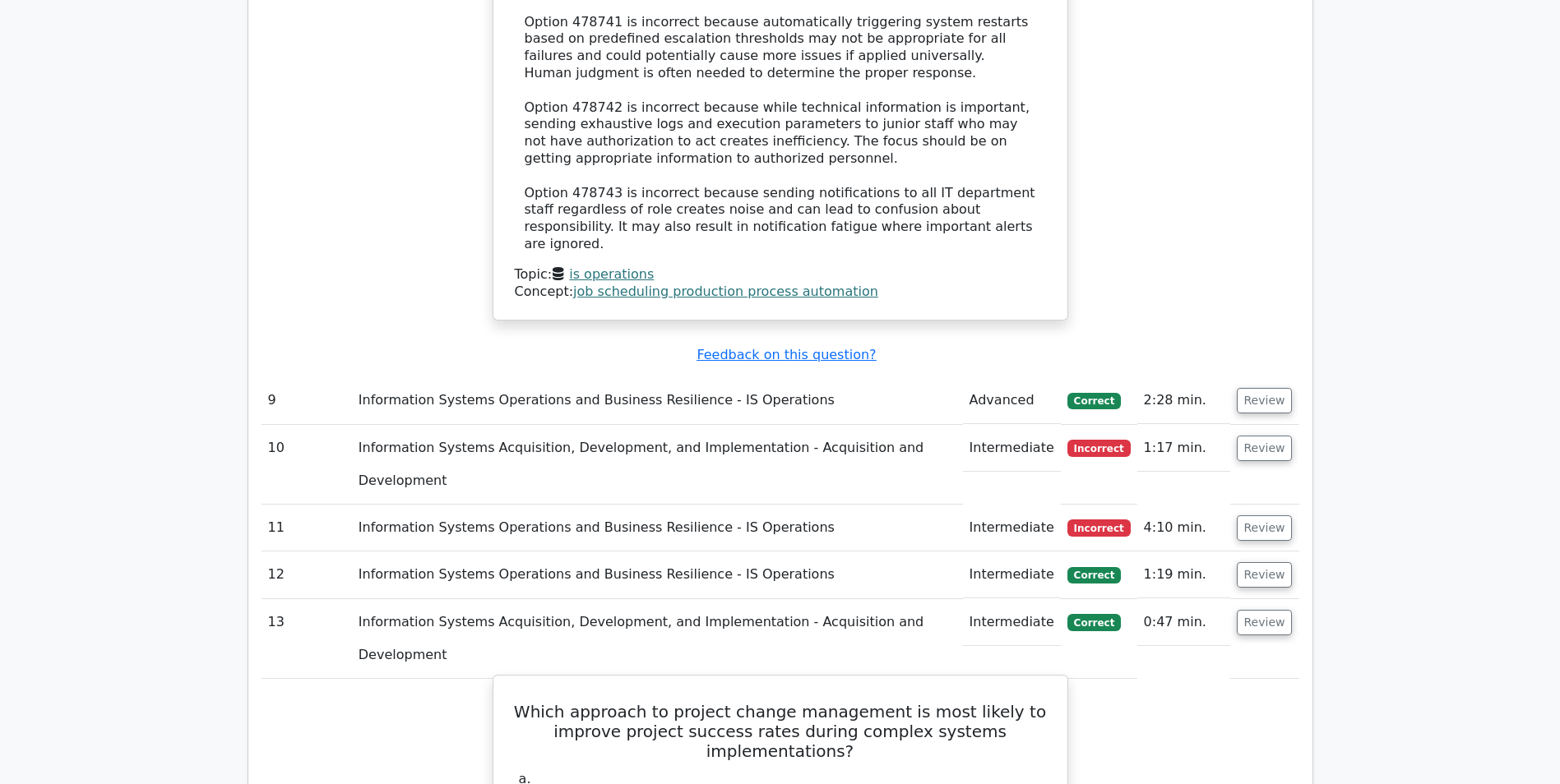
scroll to position [5309, 0]
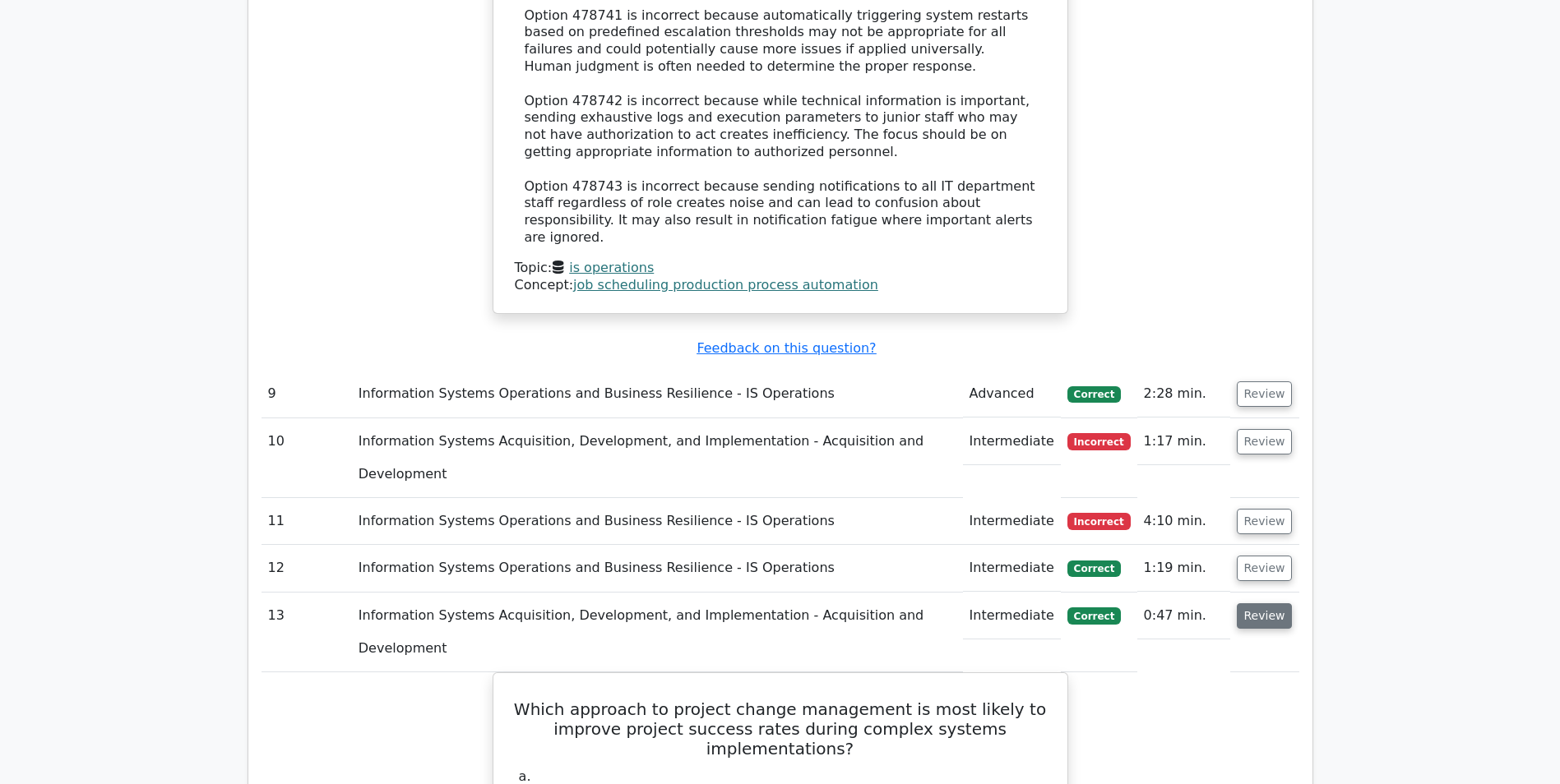
click at [1262, 604] on button "Review" at bounding box center [1264, 616] width 56 height 25
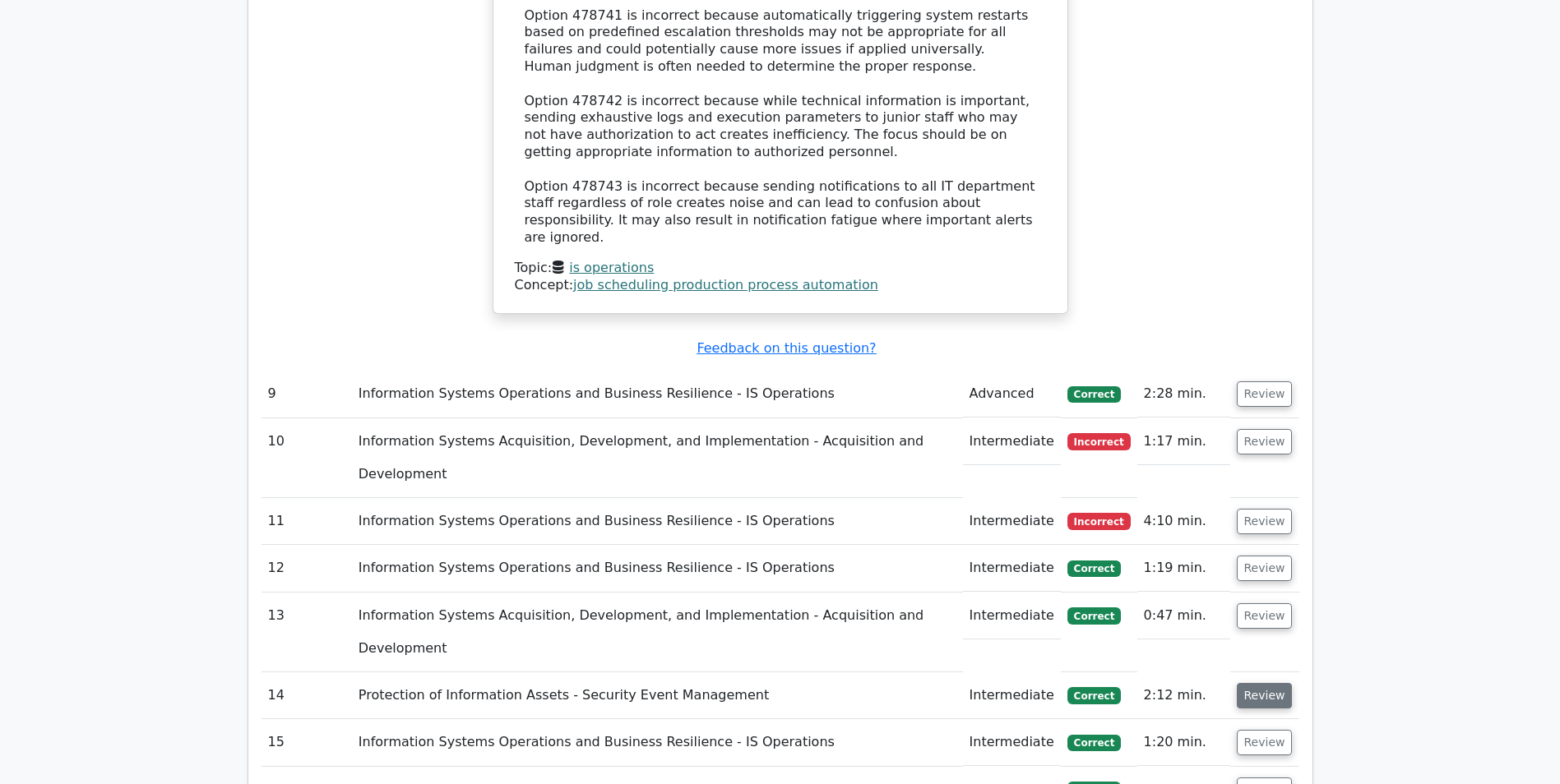
click at [1259, 683] on button "Review" at bounding box center [1264, 696] width 56 height 25
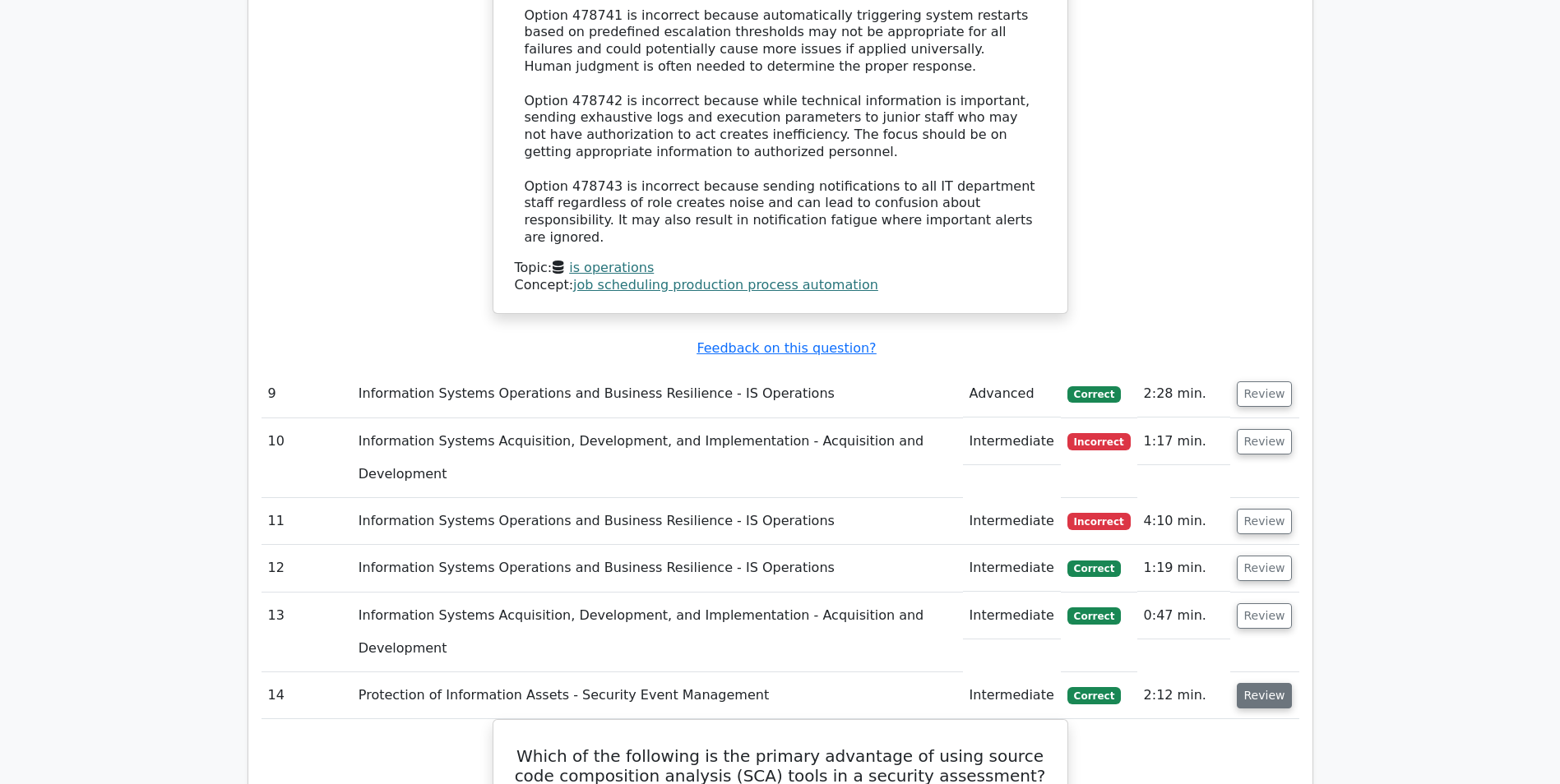
click at [1251, 683] on button "Review" at bounding box center [1264, 696] width 56 height 25
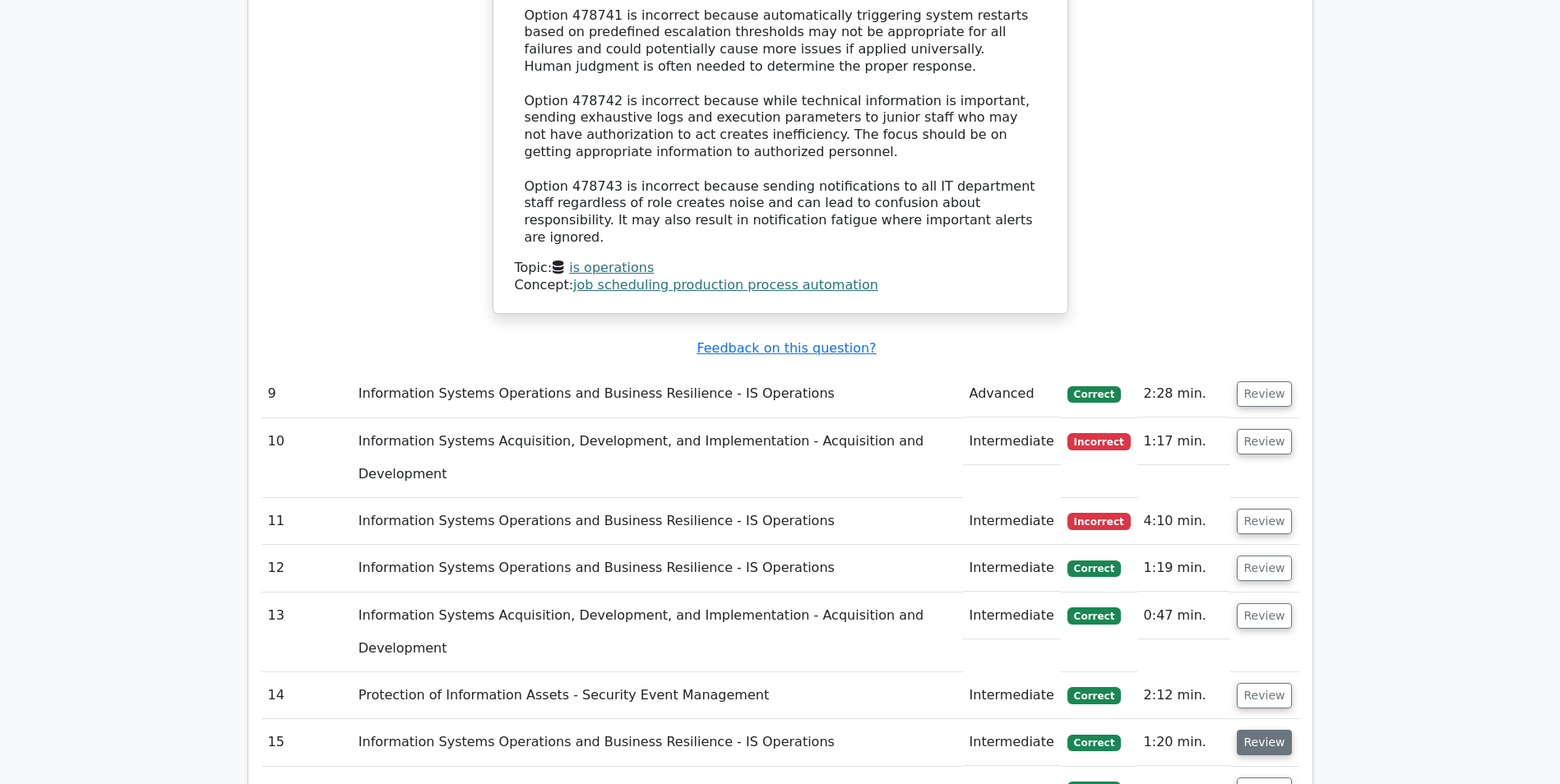
click at [1264, 730] on button "Review" at bounding box center [1264, 742] width 56 height 25
click at [1265, 778] on button "Review" at bounding box center [1264, 790] width 56 height 25
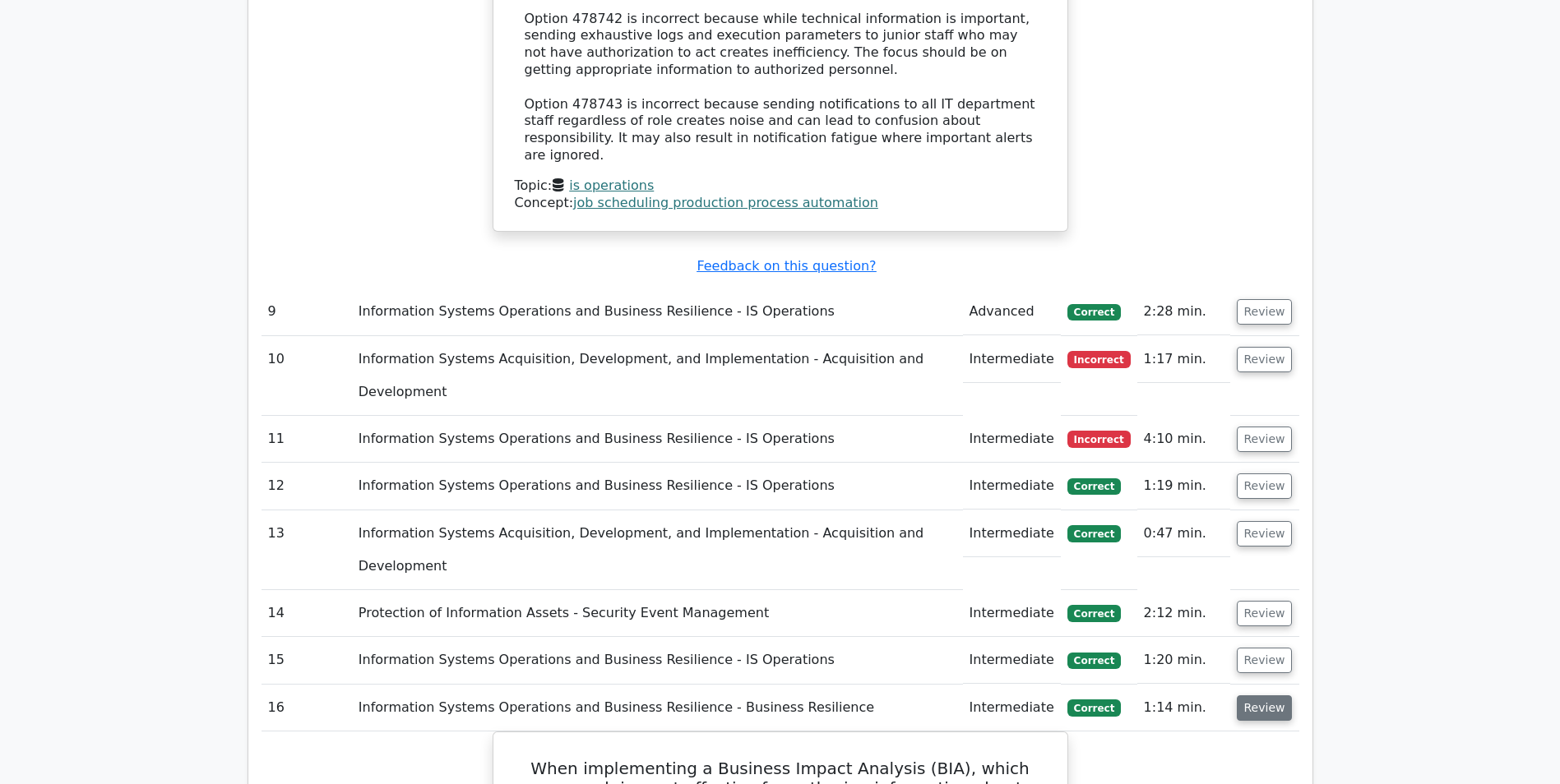
click at [1264, 695] on button "Review" at bounding box center [1264, 708] width 56 height 25
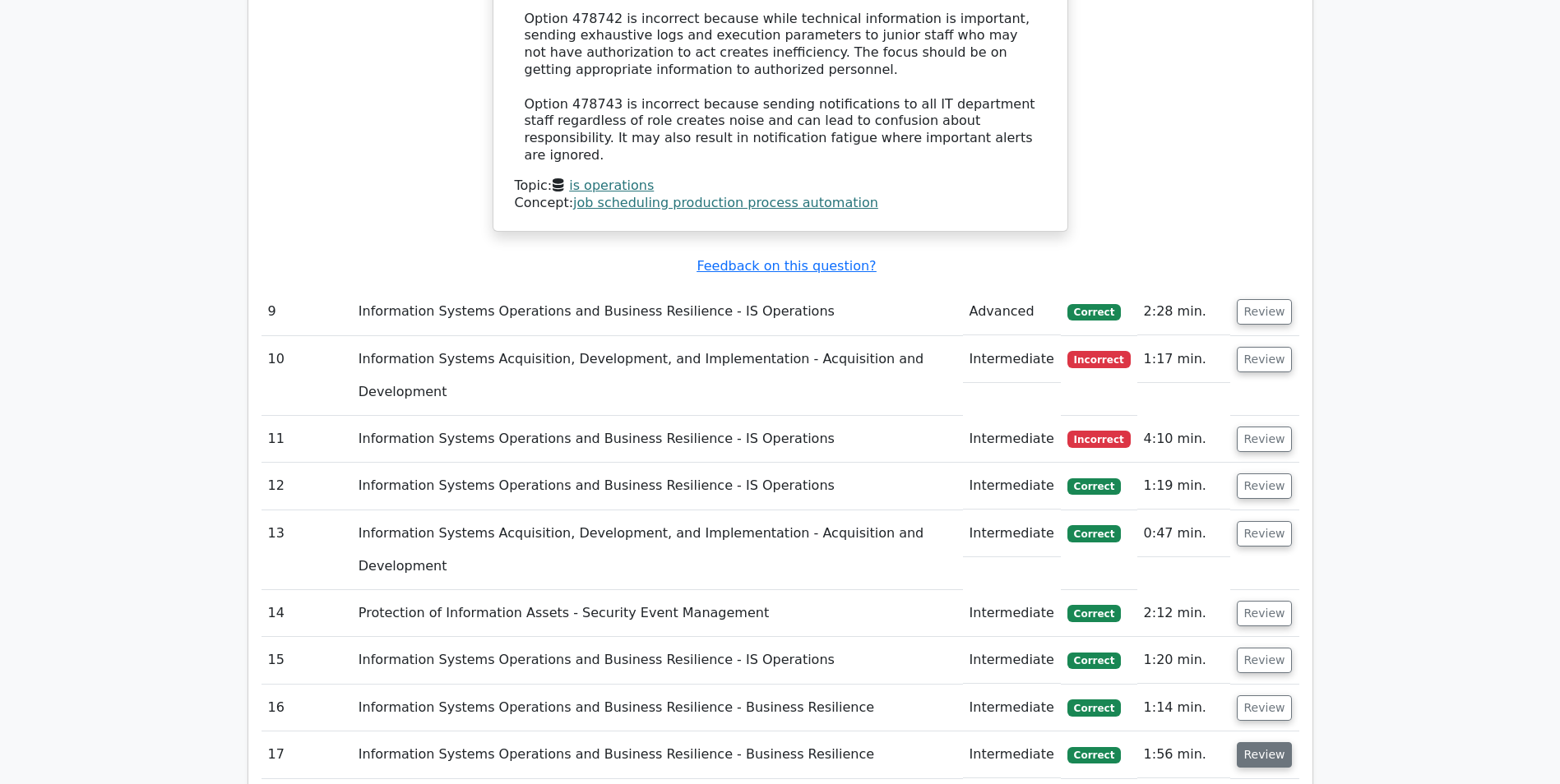
click at [1265, 742] on button "Review" at bounding box center [1264, 755] width 56 height 25
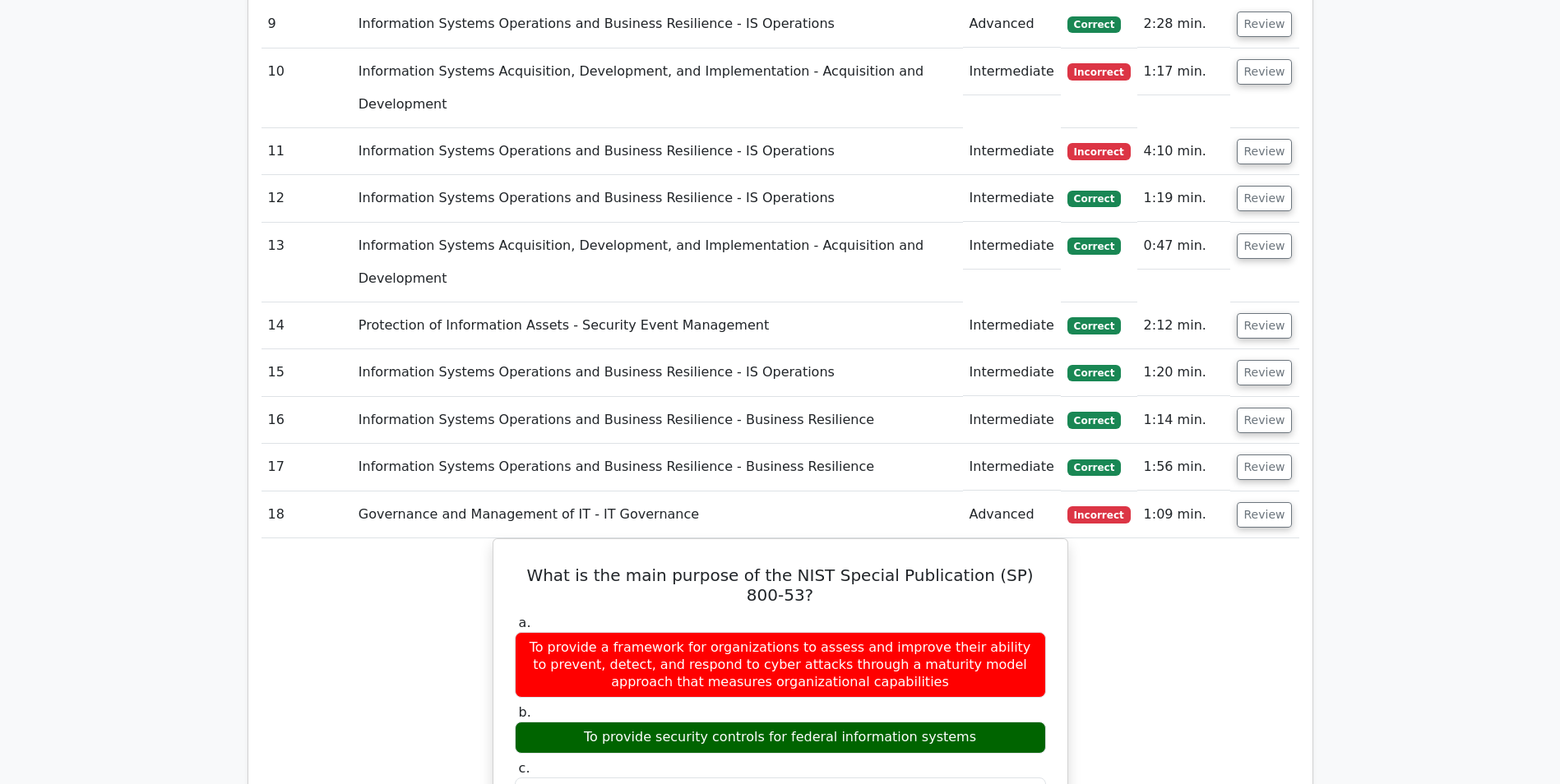
scroll to position [5720, 0]
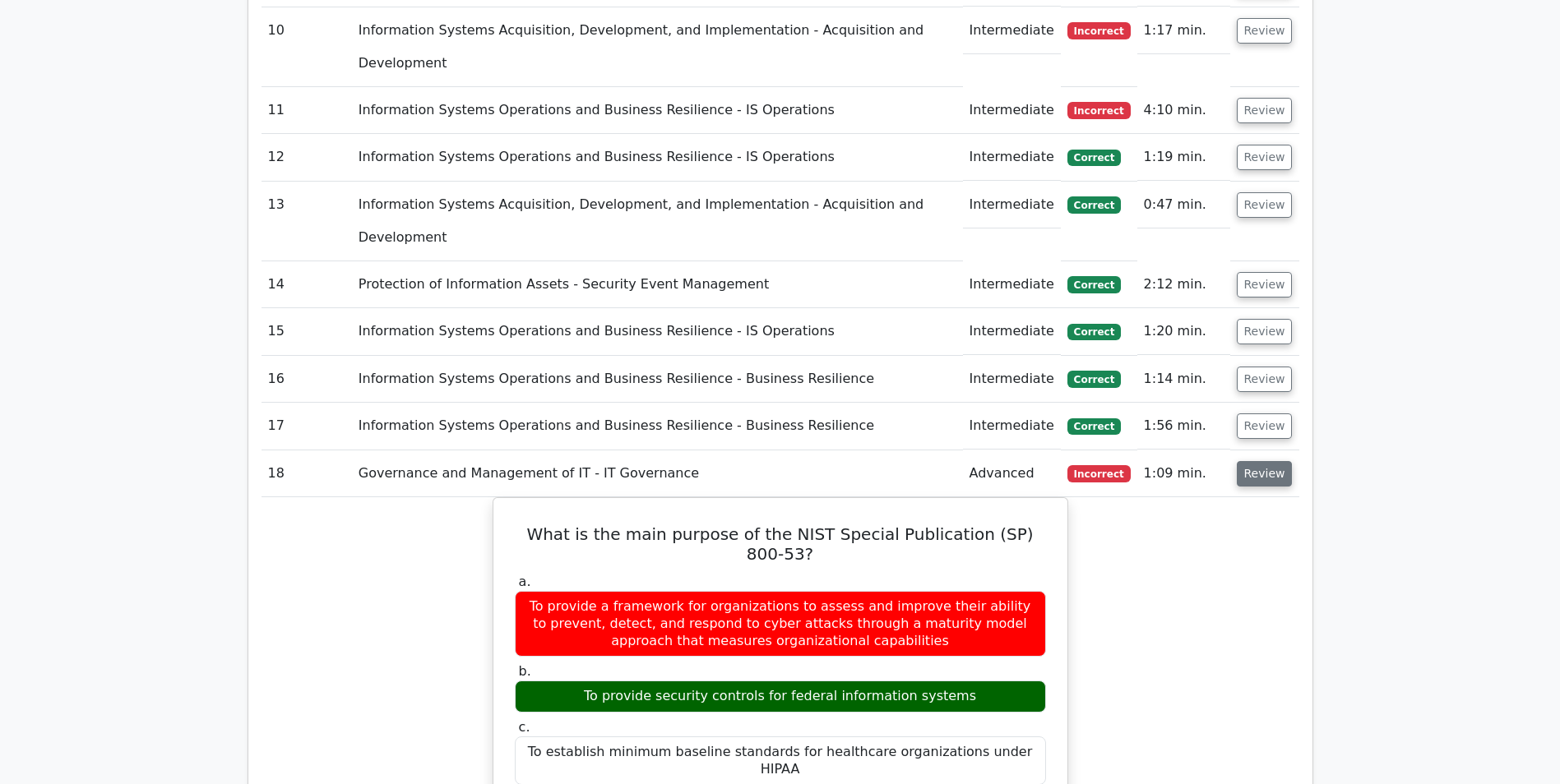
click at [1263, 461] on button "Review" at bounding box center [1264, 474] width 56 height 25
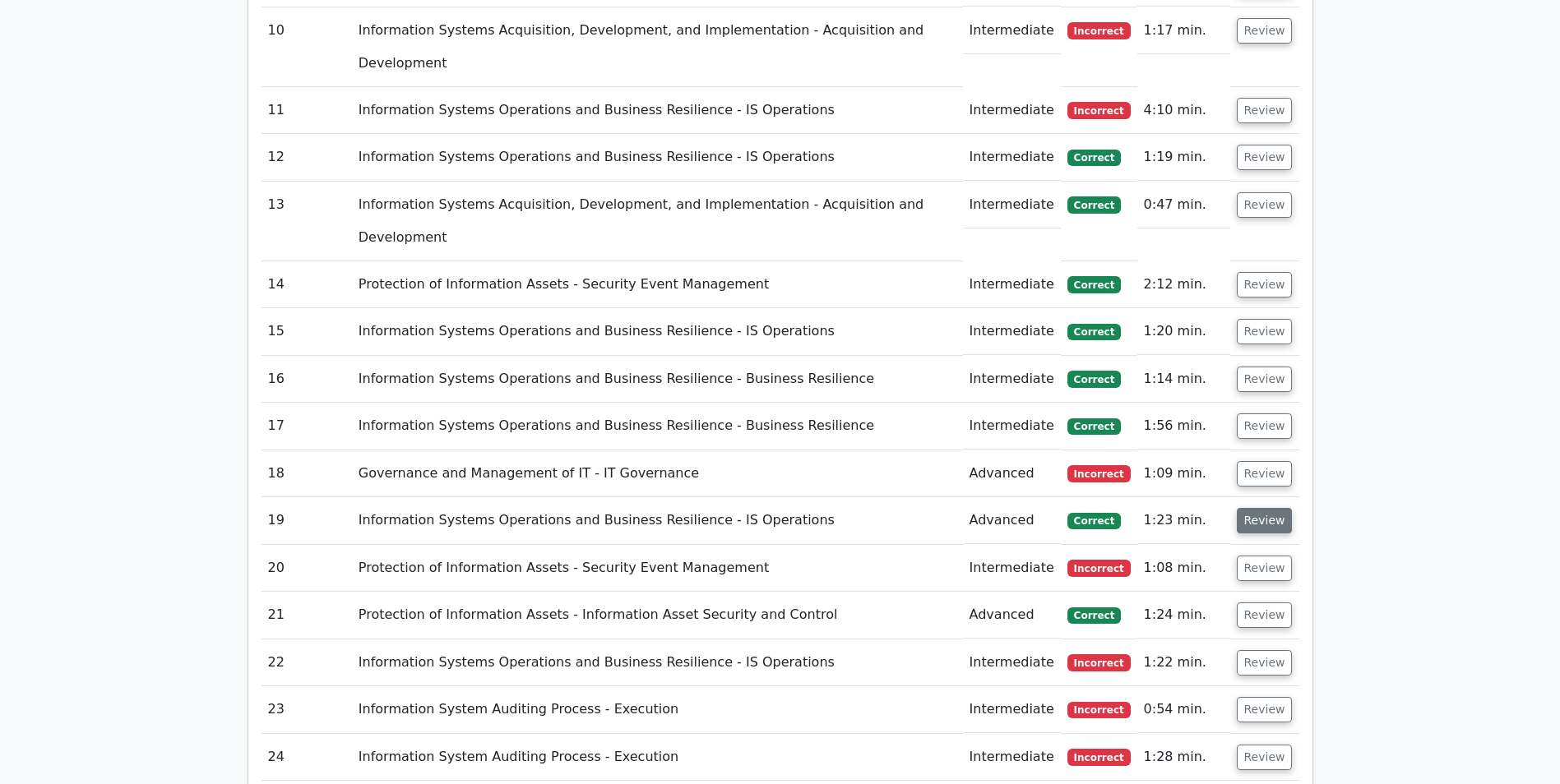
click at [1269, 508] on button "Review" at bounding box center [1264, 521] width 56 height 25
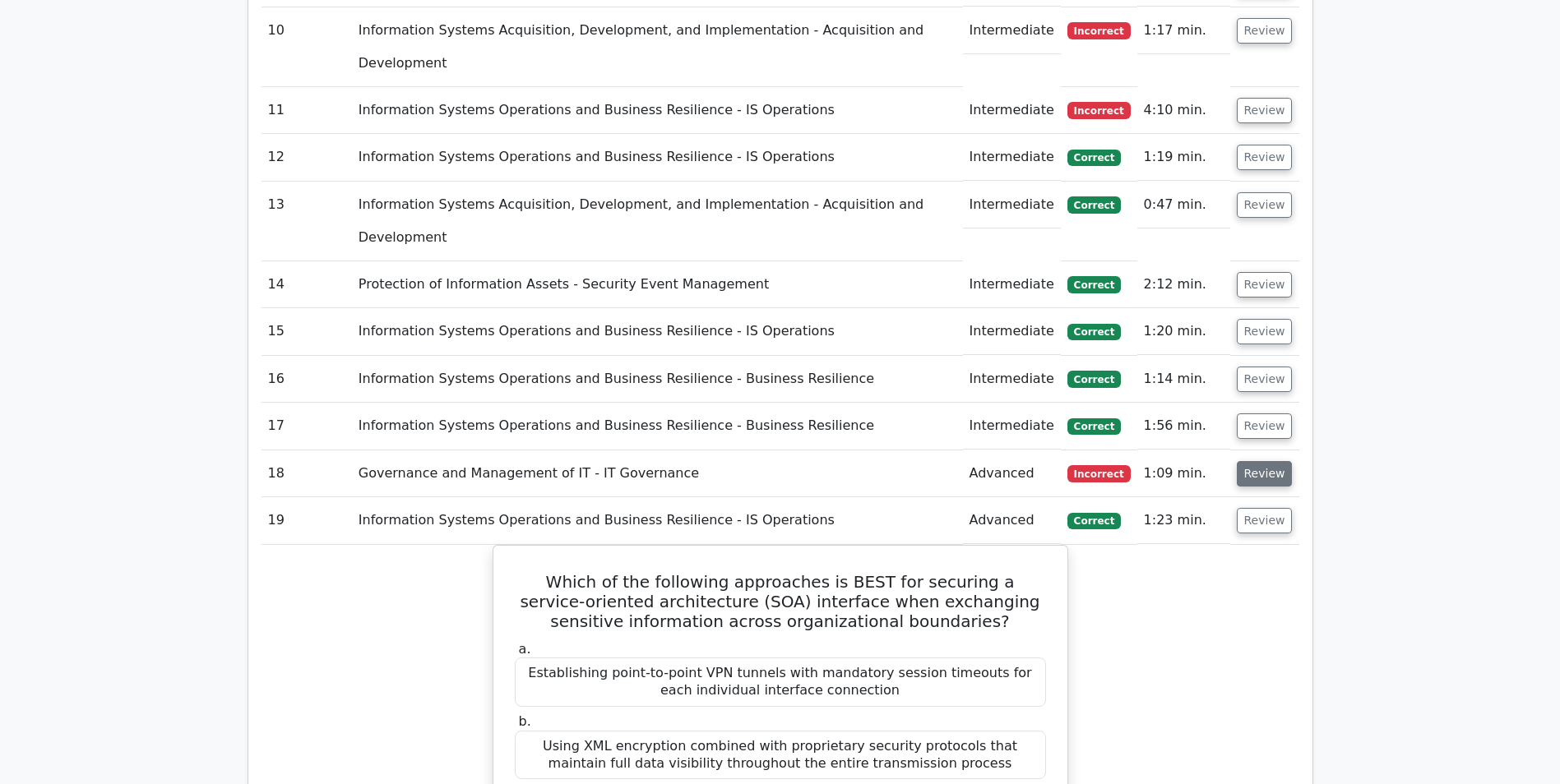
click at [1264, 461] on button "Review" at bounding box center [1264, 474] width 56 height 25
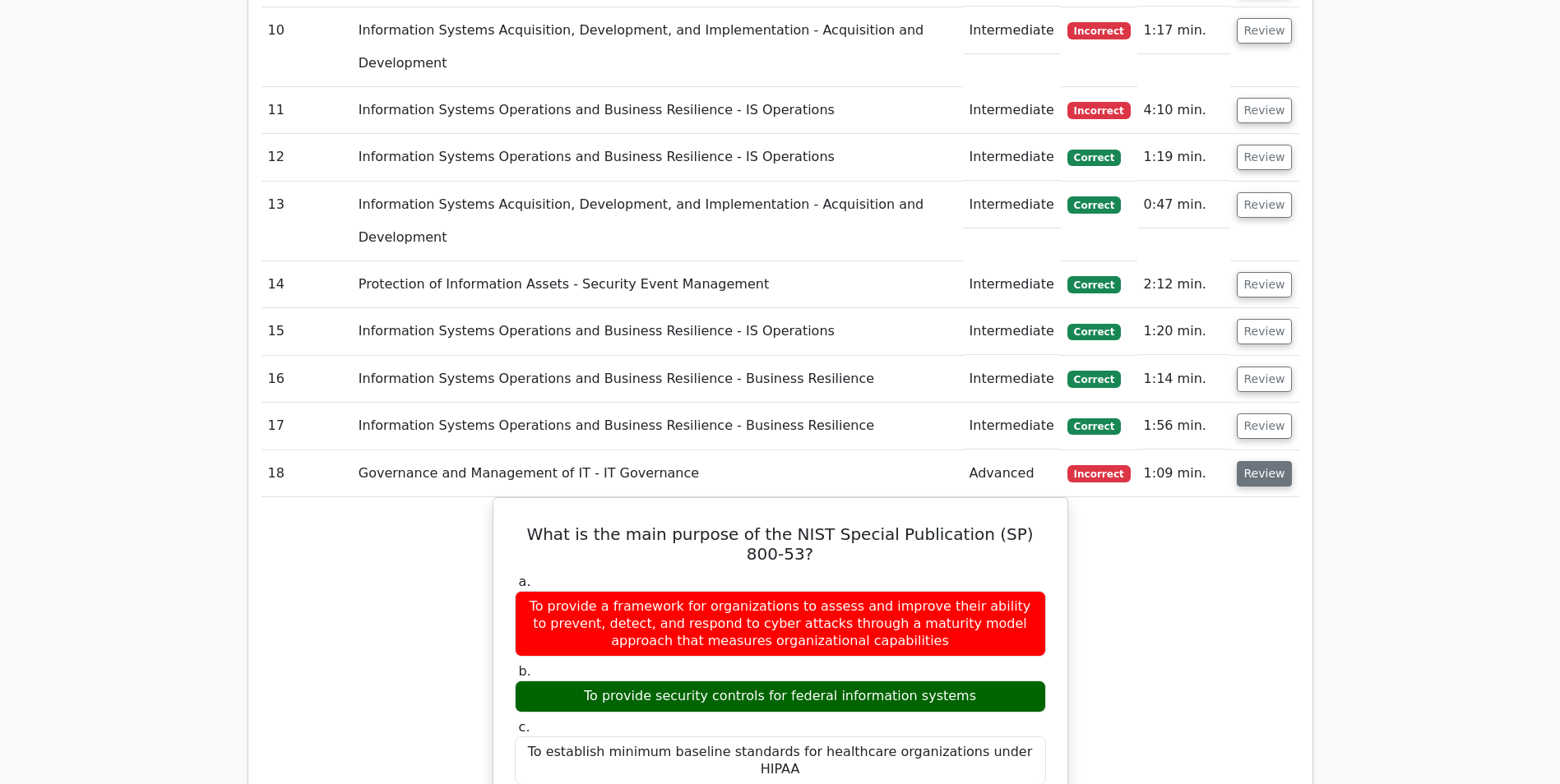
click at [1264, 461] on button "Review" at bounding box center [1264, 474] width 56 height 25
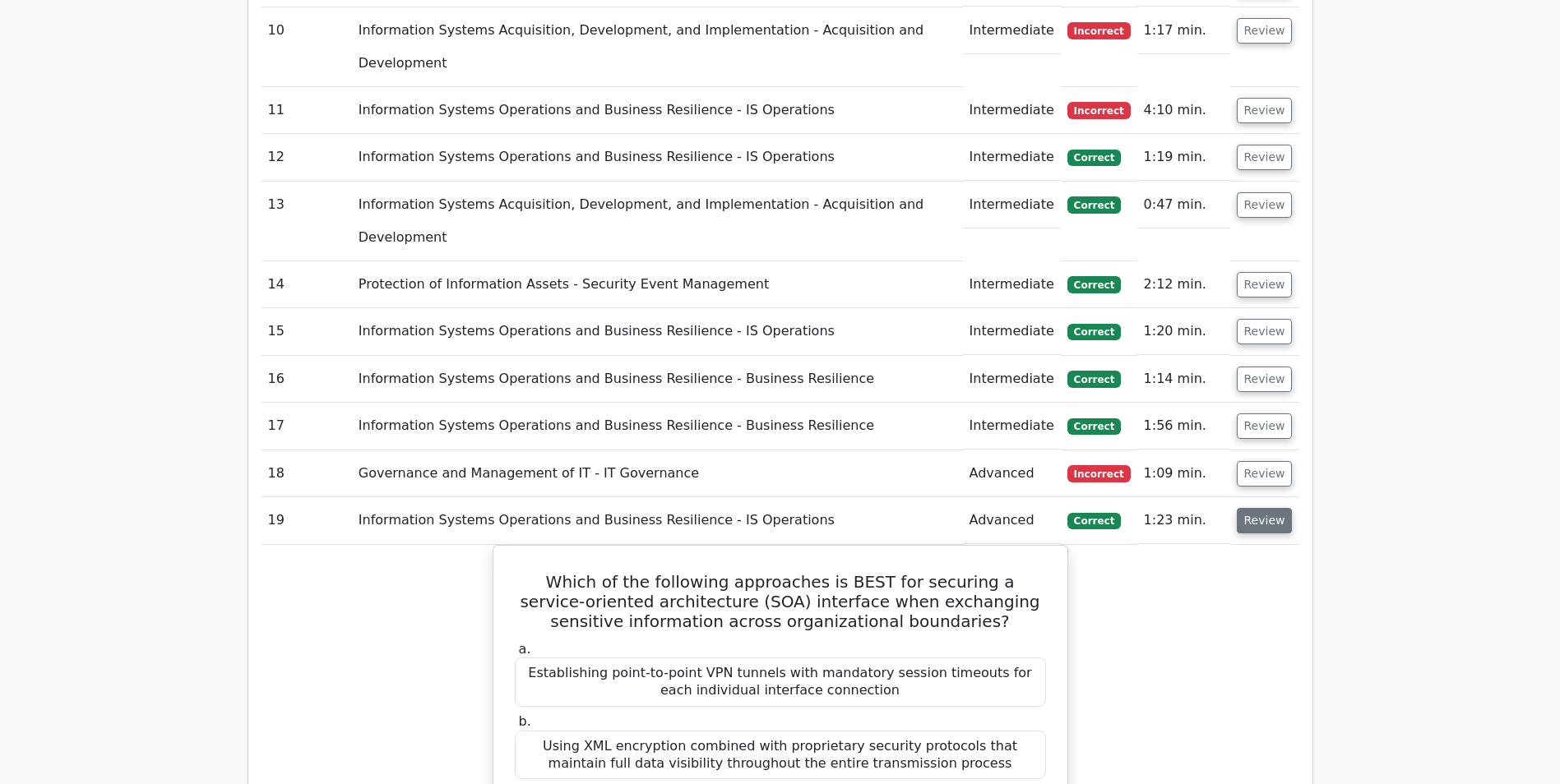
click at [1260, 508] on button "Review" at bounding box center [1264, 521] width 56 height 25
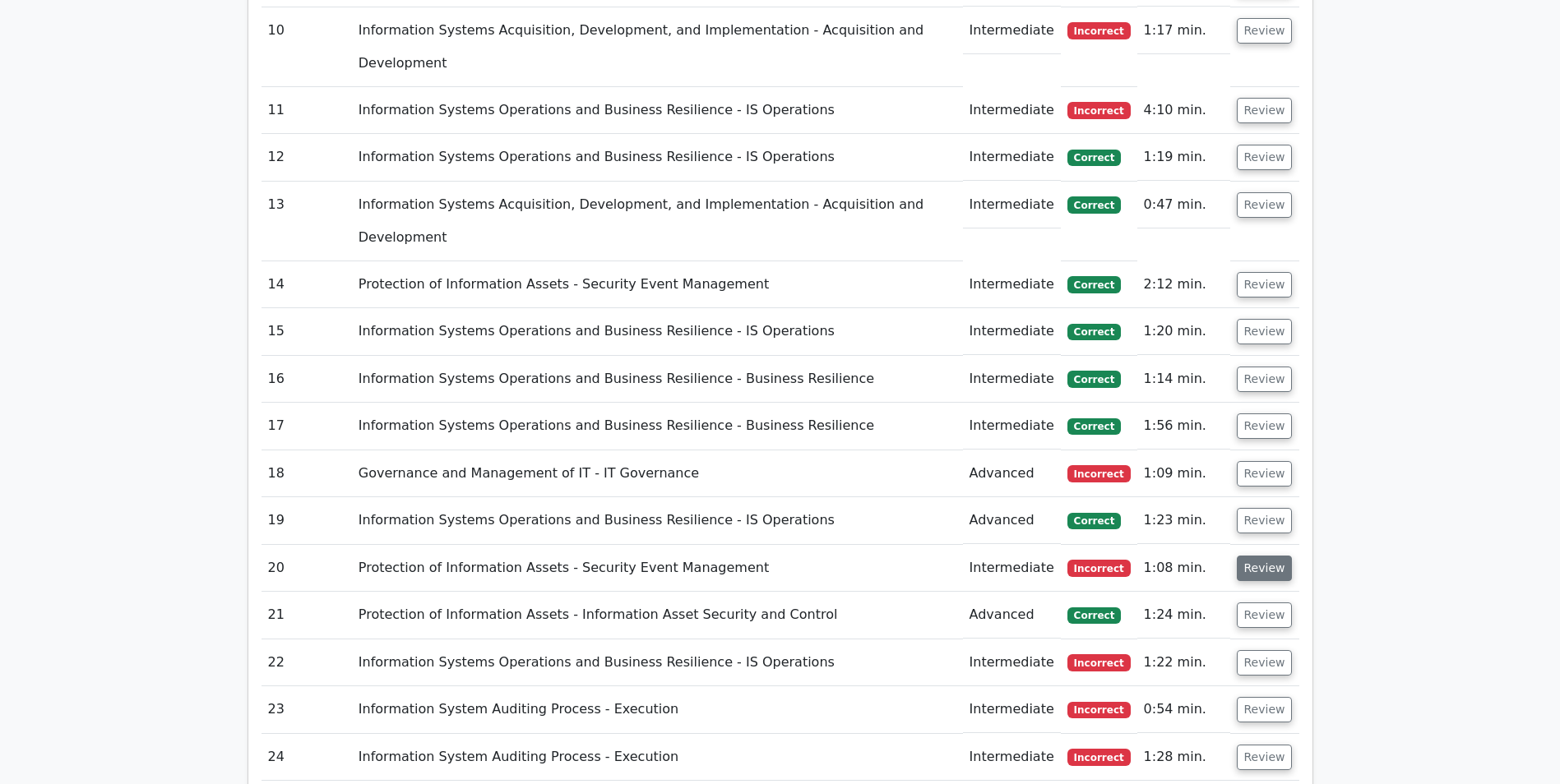
click at [1269, 556] on button "Review" at bounding box center [1264, 568] width 56 height 25
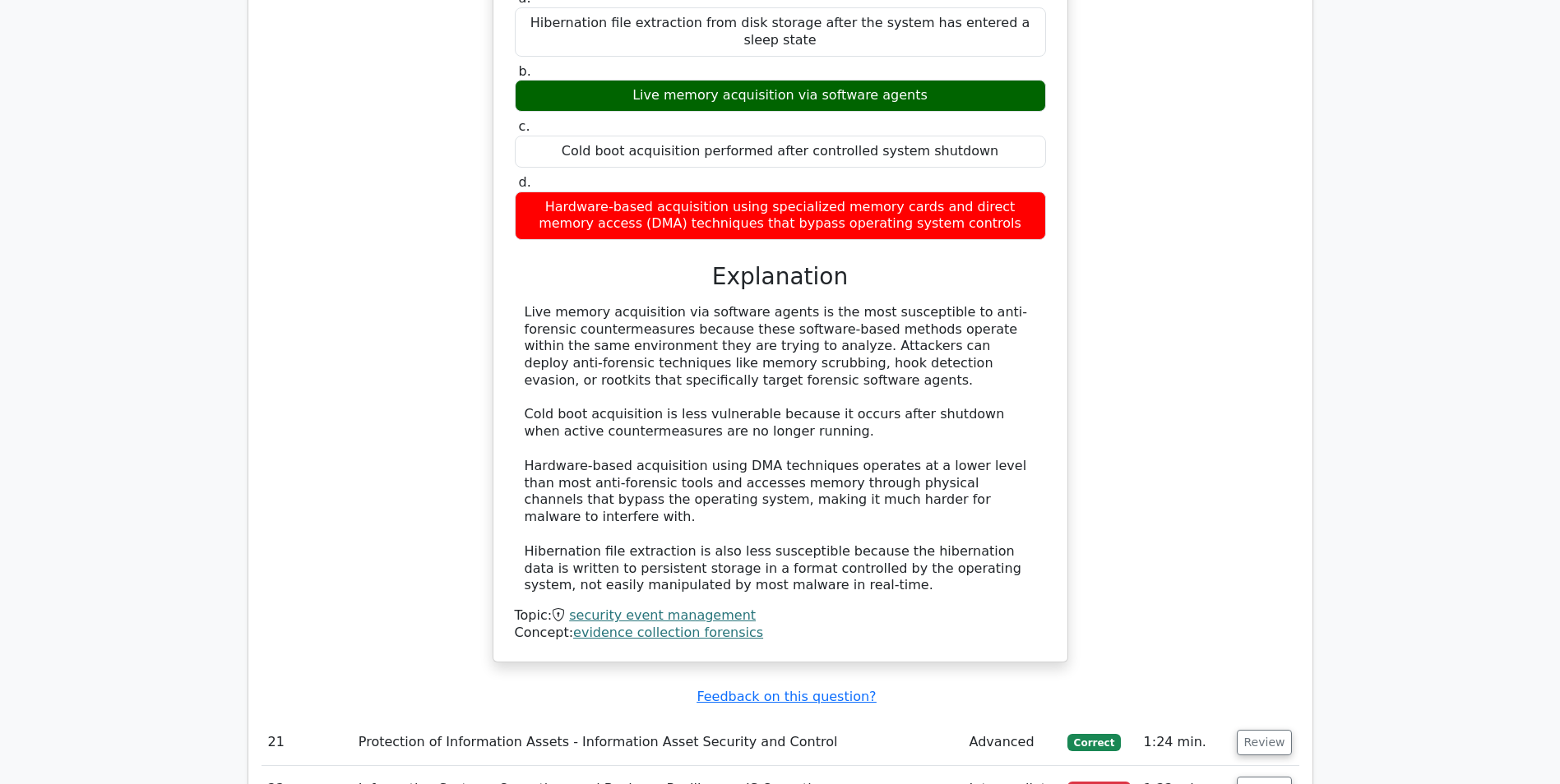
scroll to position [6460, 0]
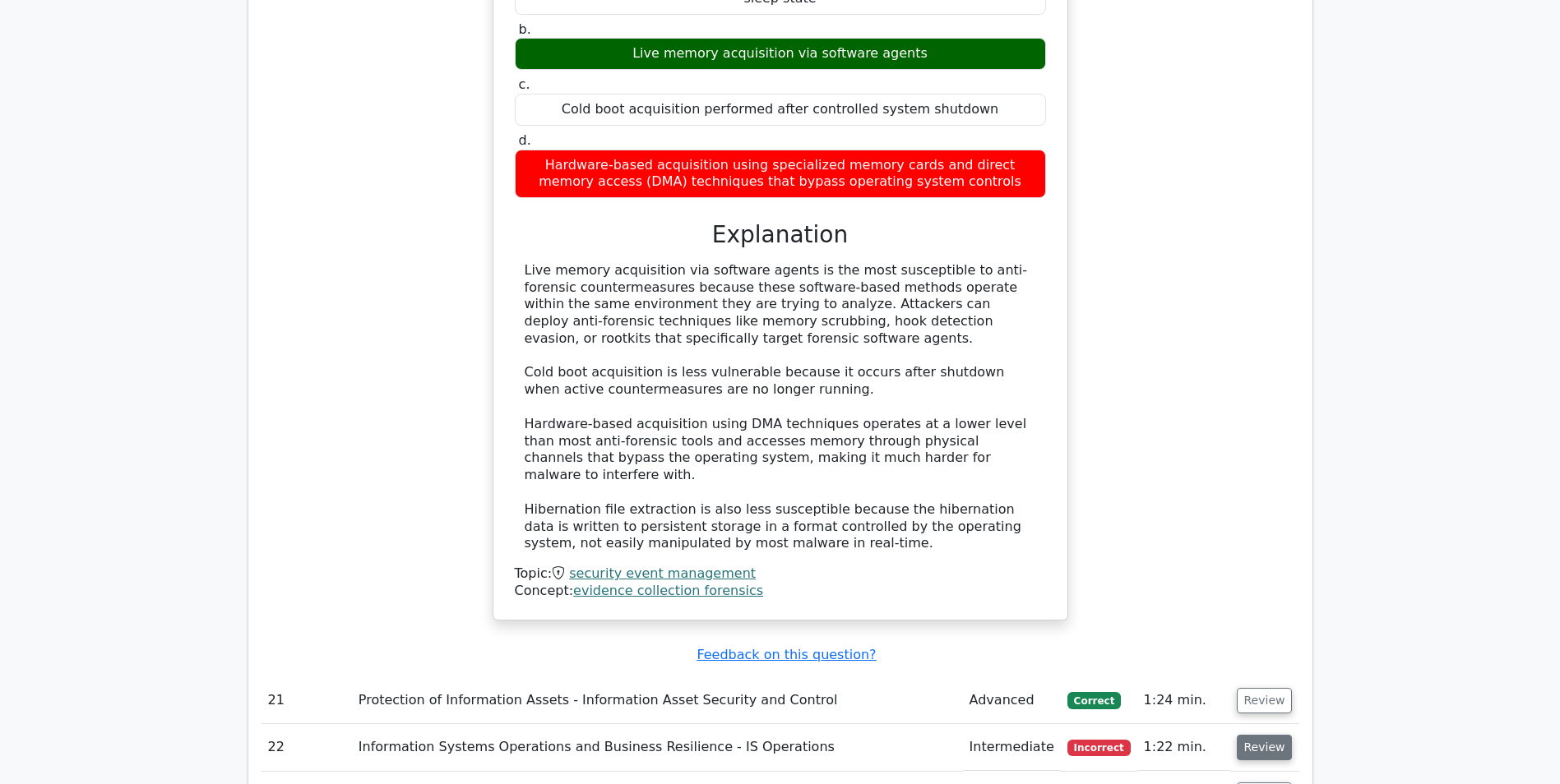
click at [1261, 735] on button "Review" at bounding box center [1264, 748] width 56 height 25
click at [1270, 782] on button "Review" at bounding box center [1264, 795] width 56 height 25
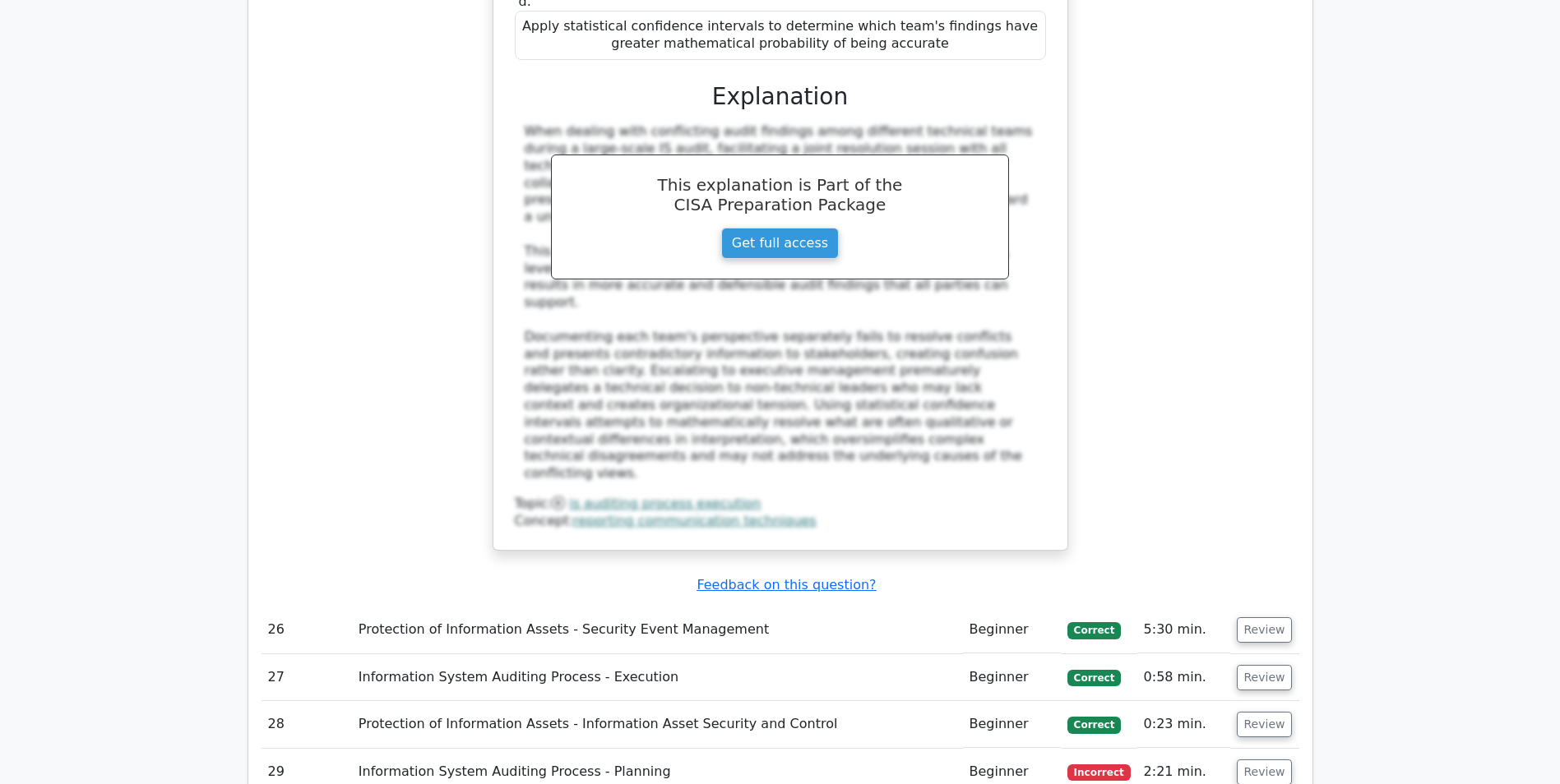
scroll to position [7693, 0]
click at [1268, 760] on button "Review" at bounding box center [1264, 773] width 56 height 25
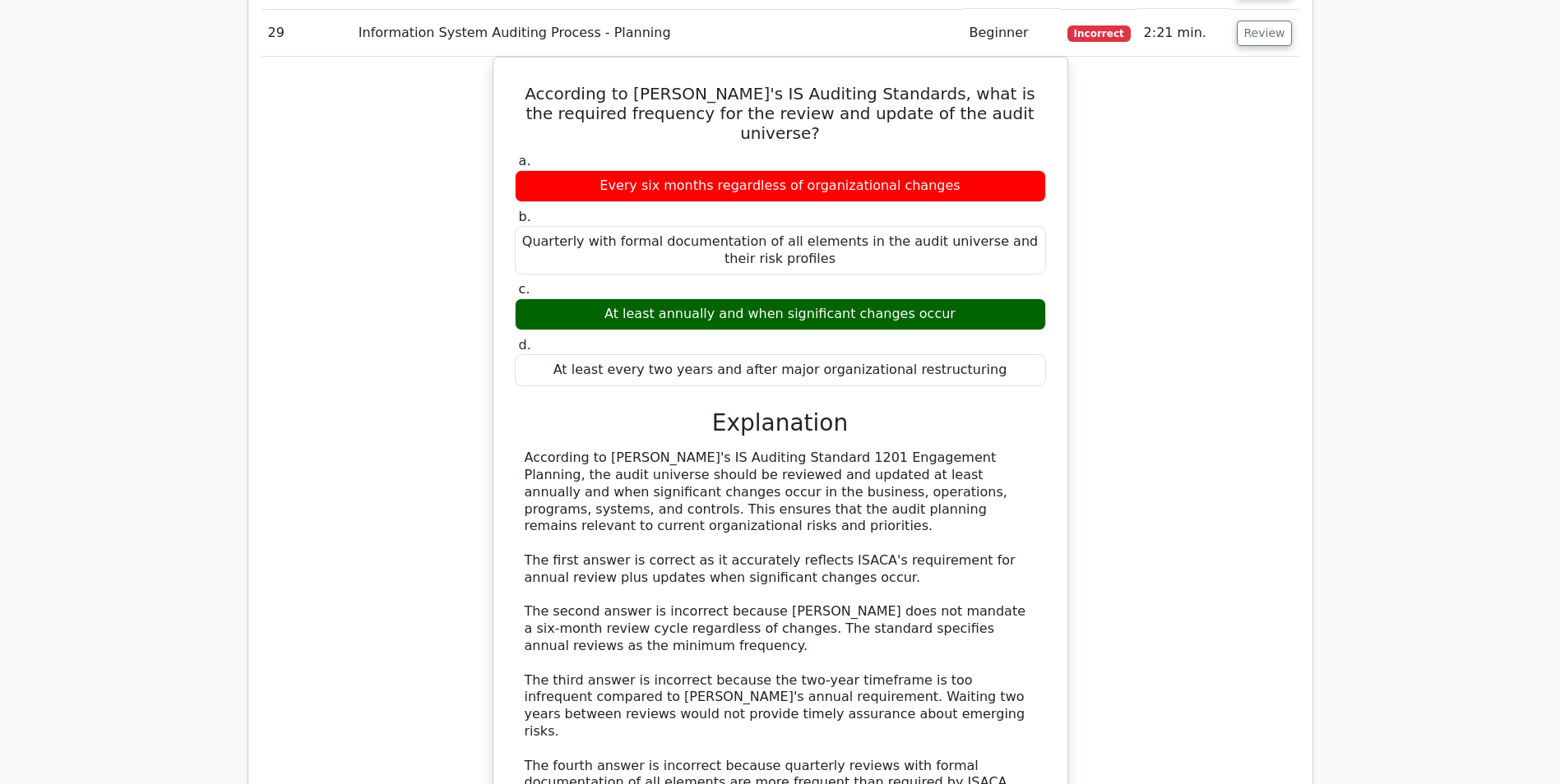
scroll to position [8515, 0]
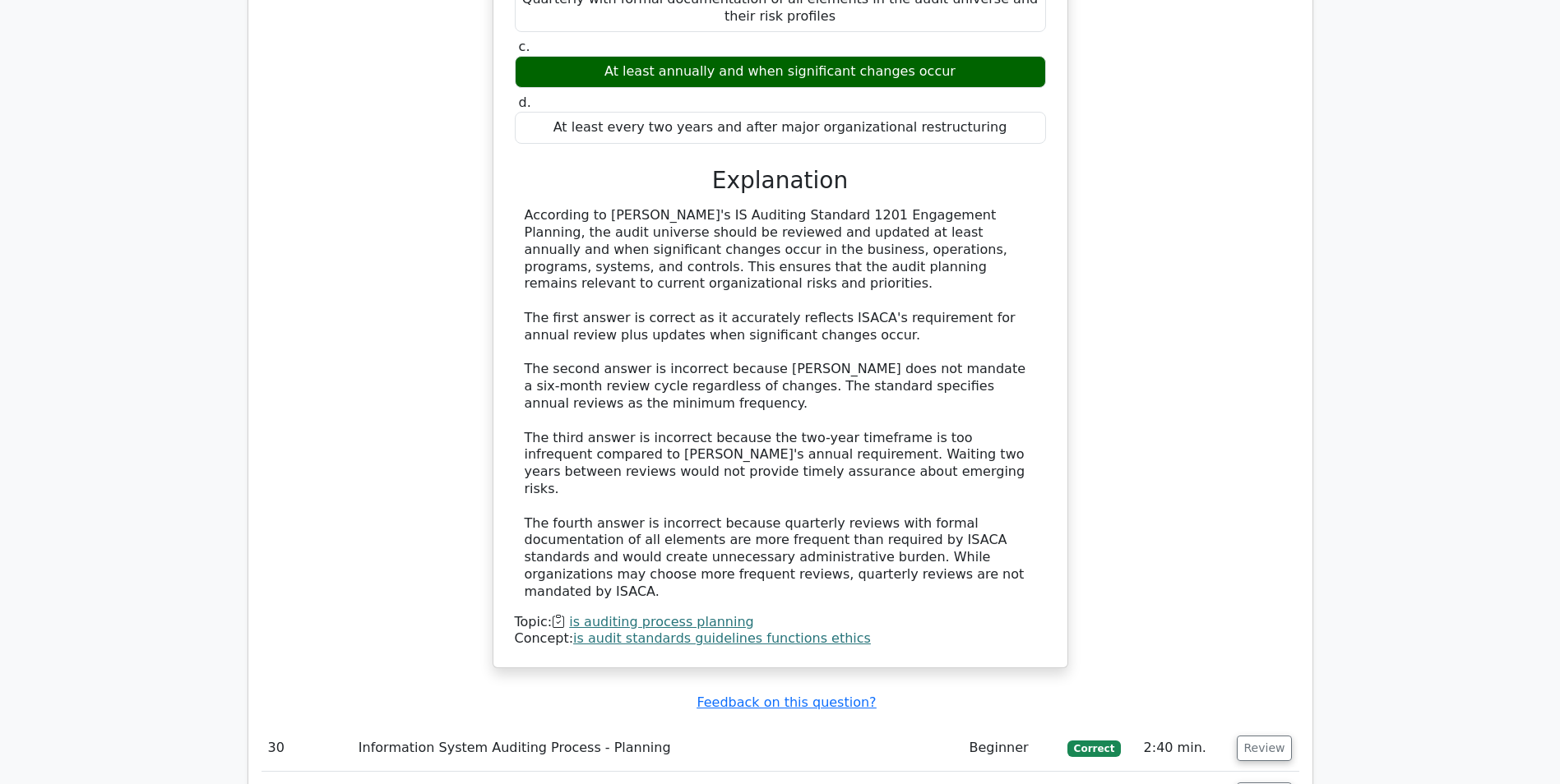
scroll to position [8679, 0]
